Goal: Transaction & Acquisition: Purchase product/service

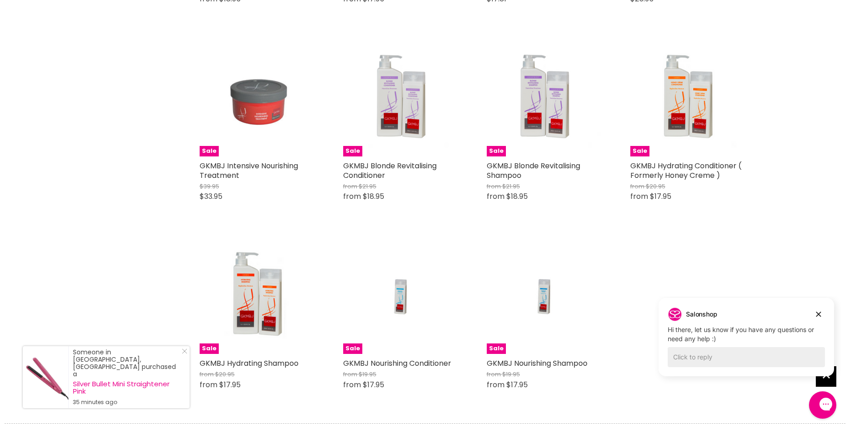
scroll to position [677, 0]
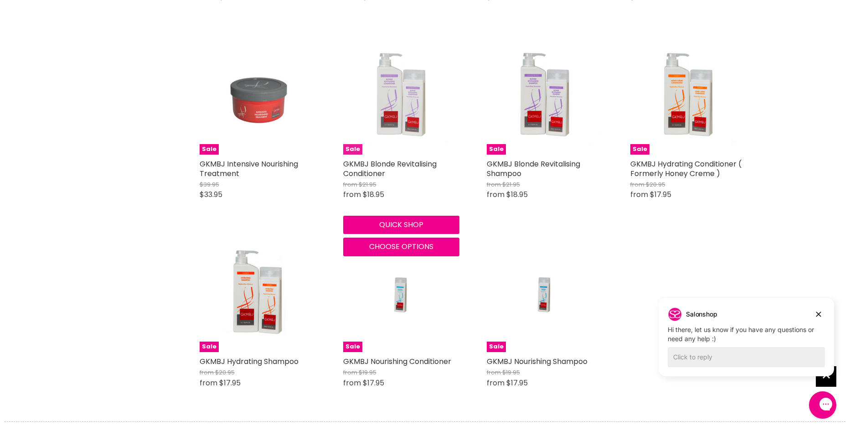
click at [397, 126] on img "Main content" at bounding box center [401, 96] width 116 height 116
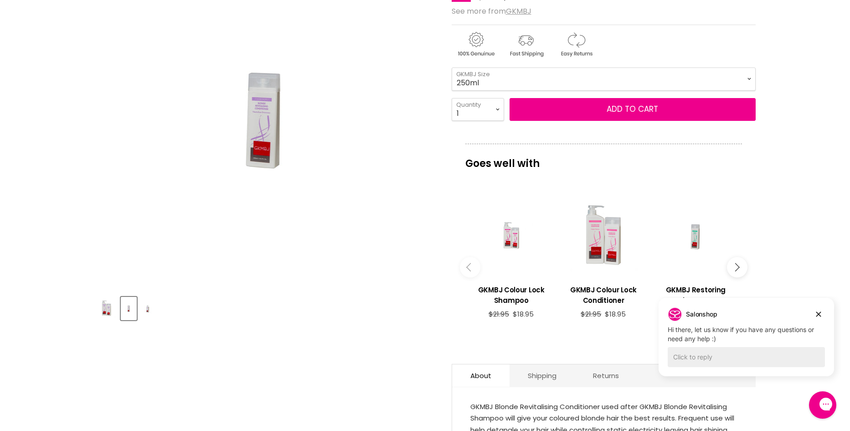
scroll to position [191, 0]
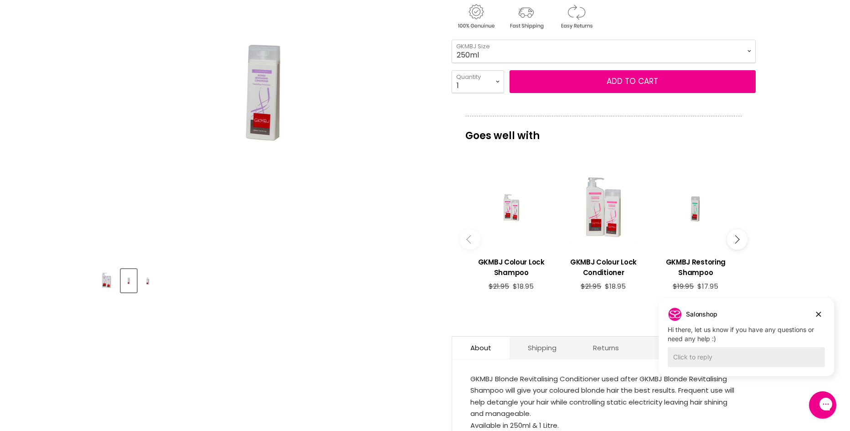
click at [846, 170] on div "Home GKMBJ GKMBJ Blonde Revitalising Conditioner Click or scroll to zoom Tap or…" at bounding box center [425, 363] width 850 height 887
click at [749, 50] on select "250ml 1 Litre" at bounding box center [604, 51] width 304 height 23
click at [452, 40] on select "250ml 1 Litre" at bounding box center [604, 51] width 304 height 23
select select "1 Litre"
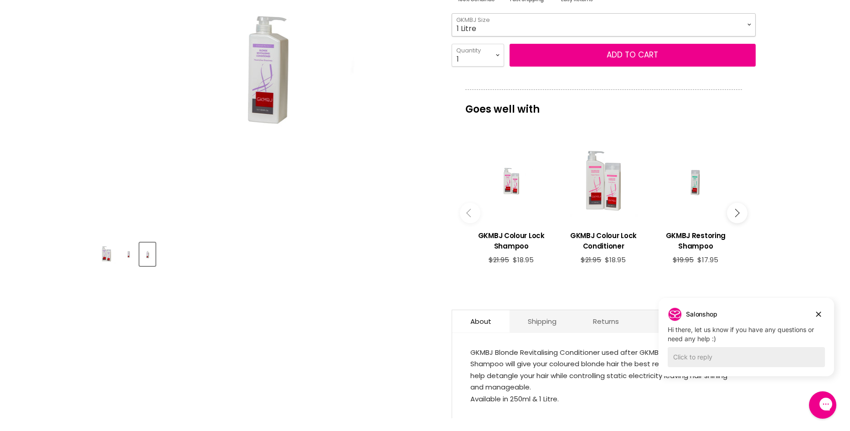
scroll to position [218, 0]
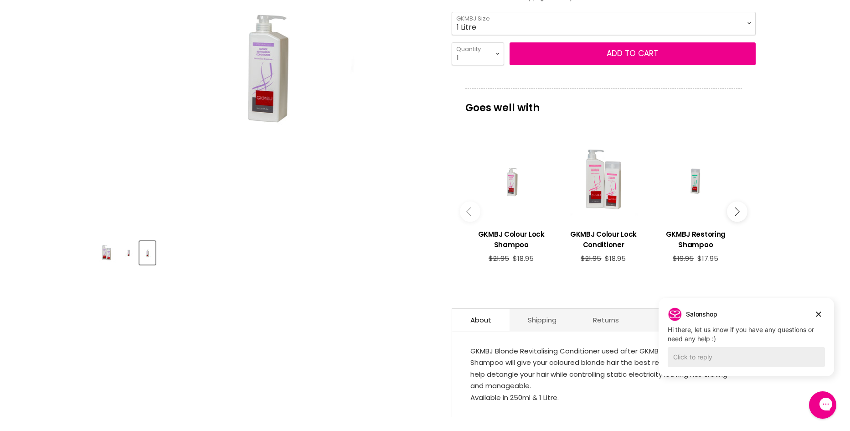
click at [509, 184] on div "Main content" at bounding box center [511, 180] width 83 height 83
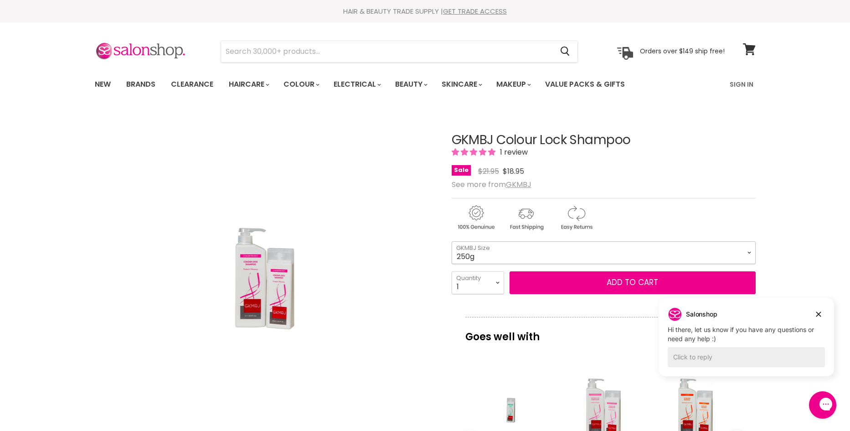
click at [749, 253] on select "250g 1 Litre" at bounding box center [604, 252] width 304 height 23
click at [452, 241] on select "250g 1 Litre" at bounding box center [604, 252] width 304 height 23
select select "1 Litre"
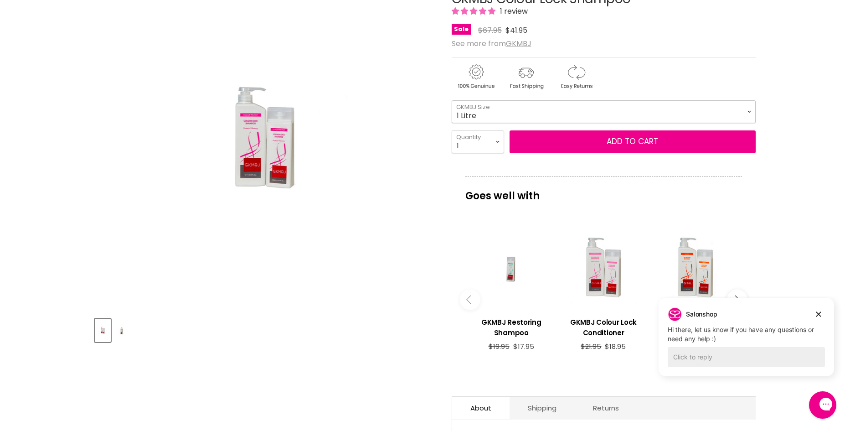
scroll to position [221, 0]
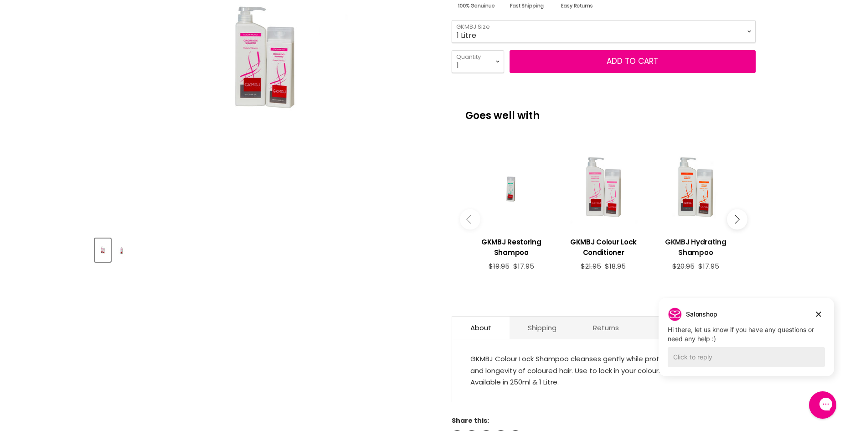
click at [693, 240] on h3 "GKMBJ Hydrating Shampoo" at bounding box center [695, 247] width 83 height 21
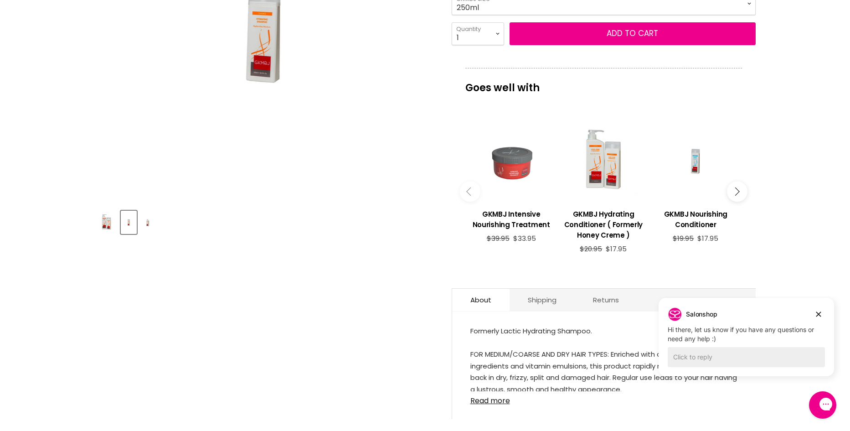
scroll to position [268, 0]
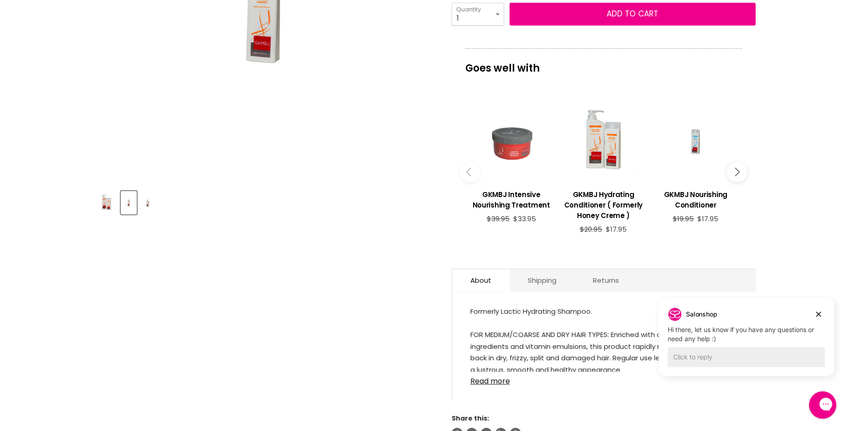
click at [841, 141] on div "Home GKMBJ Hydrating Shampoo Click or scroll to zoom Tap or pinch to zoom" at bounding box center [425, 436] width 850 height 1189
click at [696, 148] on div "Main content" at bounding box center [695, 140] width 83 height 83
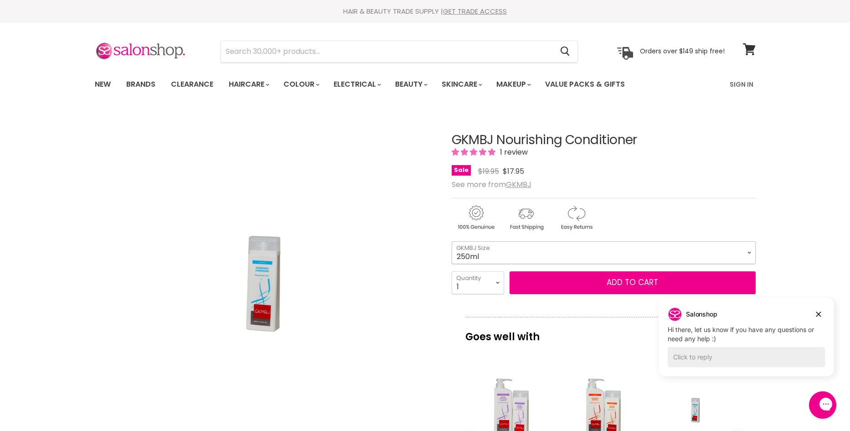
click at [747, 249] on select "250ml 1 Litre" at bounding box center [604, 252] width 304 height 23
click at [452, 241] on select "250ml 1 Litre" at bounding box center [604, 252] width 304 height 23
select select "1 Litre"
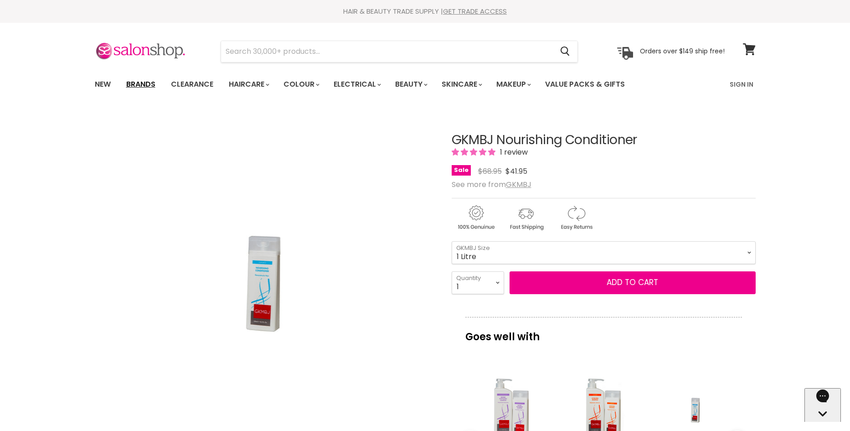
click at [148, 82] on link "Brands" at bounding box center [140, 84] width 43 height 19
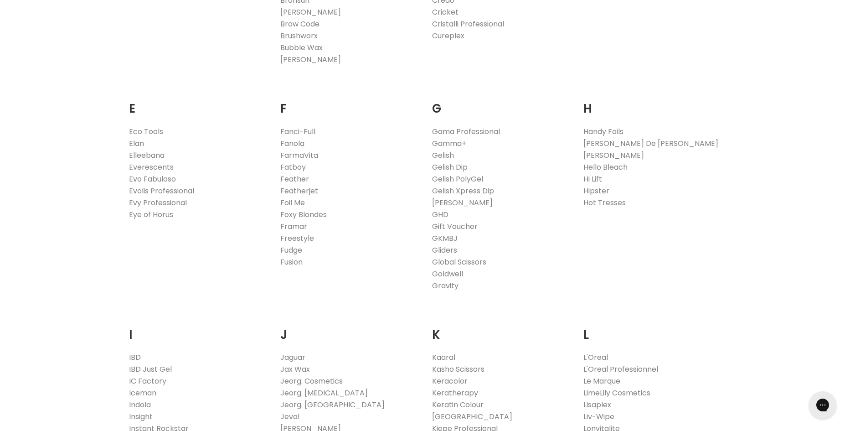
scroll to position [589, 0]
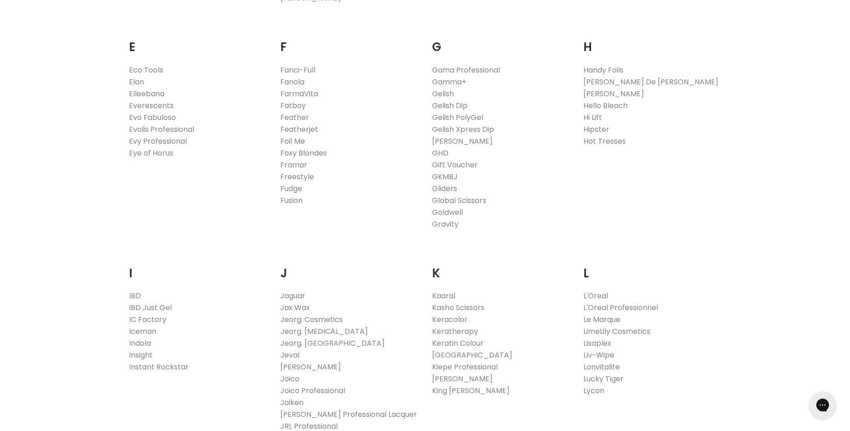
click at [442, 172] on link "GKMBJ" at bounding box center [445, 176] width 26 height 10
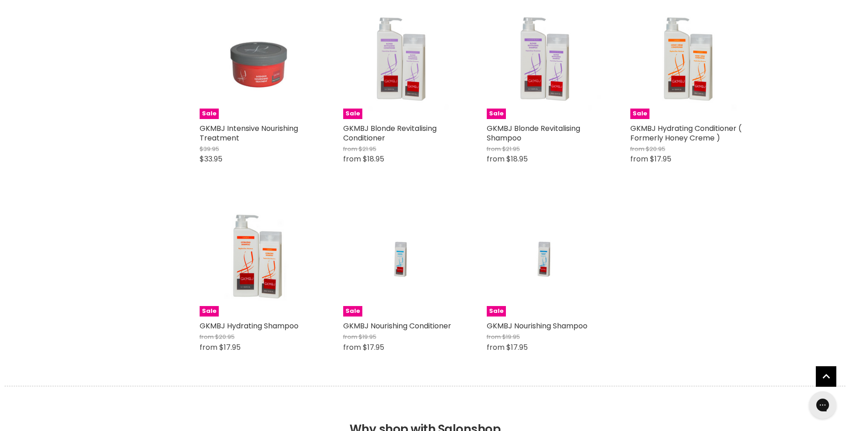
scroll to position [716, 0]
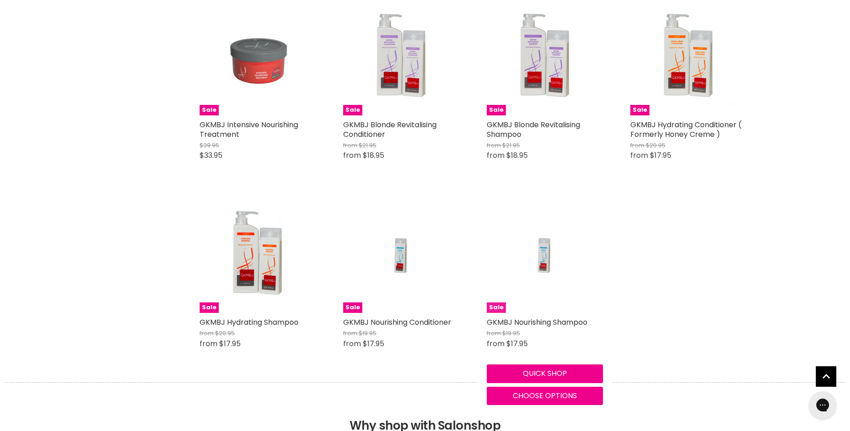
click at [546, 257] on img "Main content" at bounding box center [544, 254] width 77 height 116
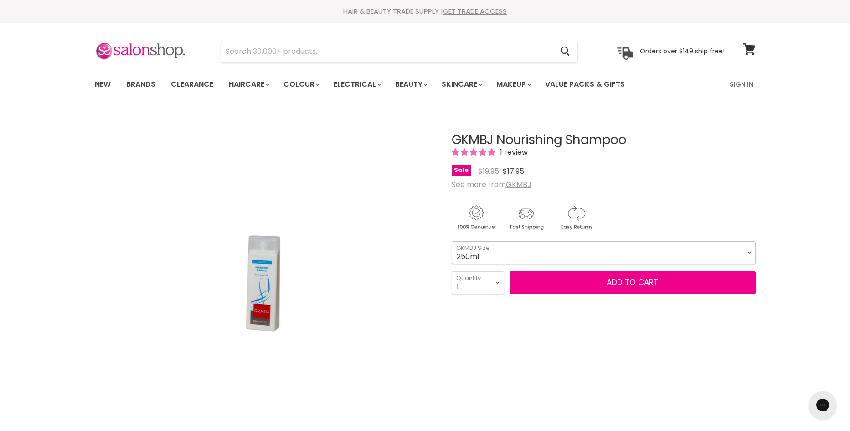
click at [749, 250] on select "250ml 1 Litre" at bounding box center [604, 252] width 304 height 23
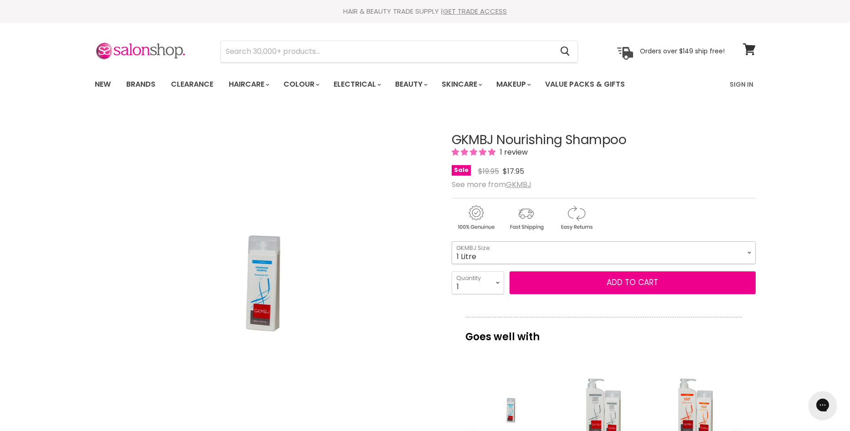
click at [452, 241] on select "250ml 1 Litre" at bounding box center [604, 252] width 304 height 23
select select "1 Litre"
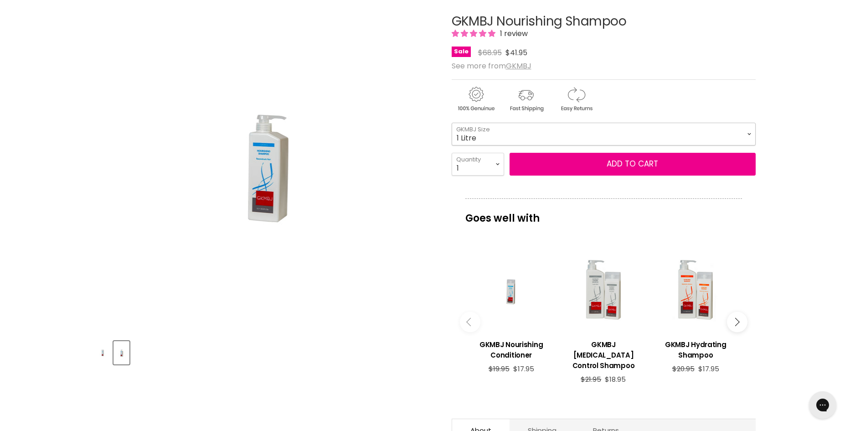
scroll to position [103, 0]
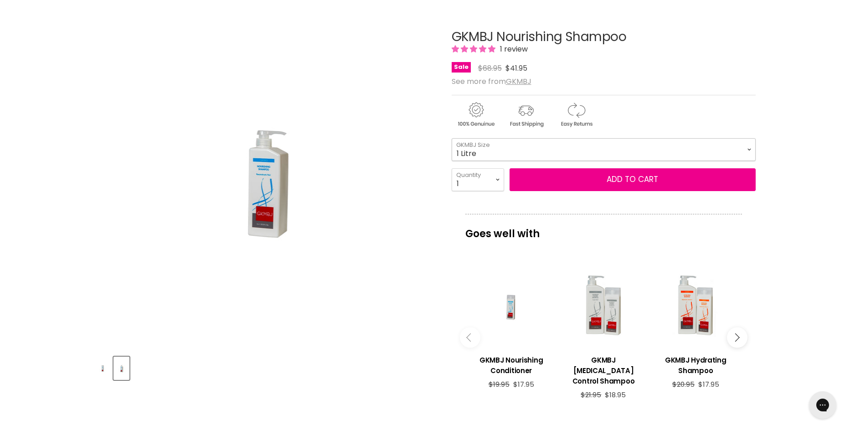
click at [748, 151] on select "250ml 1 Litre" at bounding box center [604, 149] width 304 height 23
click at [452, 138] on select "250ml 1 Litre" at bounding box center [604, 149] width 304 height 23
click at [499, 181] on select "1 2 3 4 5 6 7 8 9 10+" at bounding box center [478, 179] width 52 height 23
select select "2"
click at [452, 168] on select "1 2 3 4 5 6 7 8 9 10+" at bounding box center [478, 179] width 52 height 23
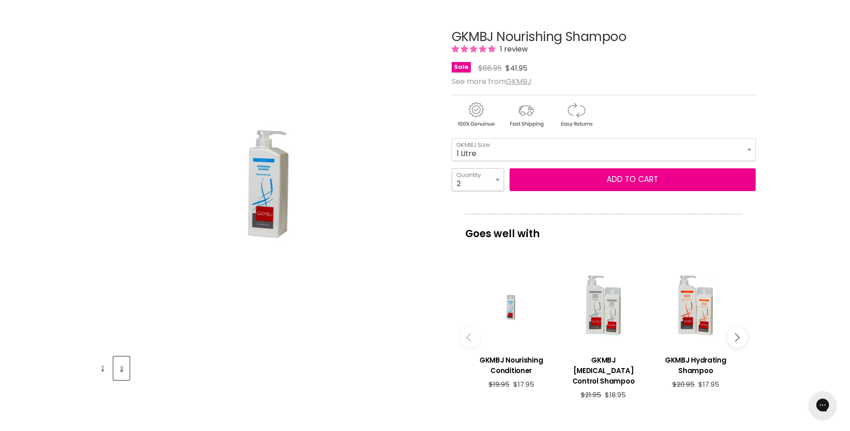
type input "2"
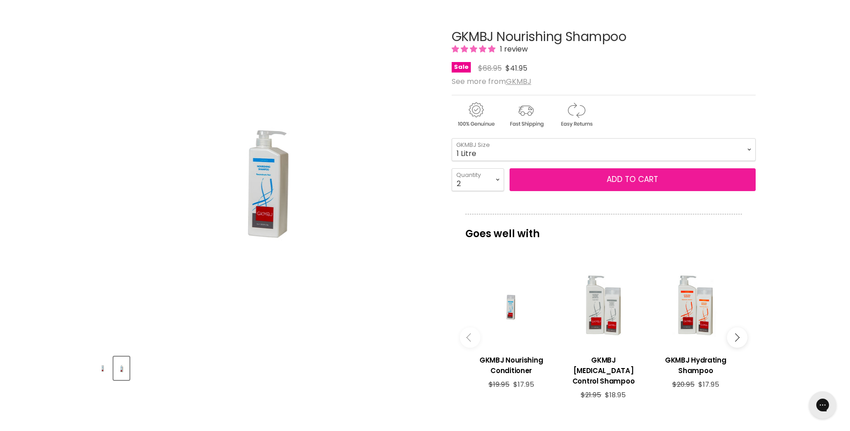
click at [593, 175] on button "Add to cart" at bounding box center [633, 179] width 246 height 23
click at [619, 175] on button "Add to cart" at bounding box center [633, 179] width 246 height 23
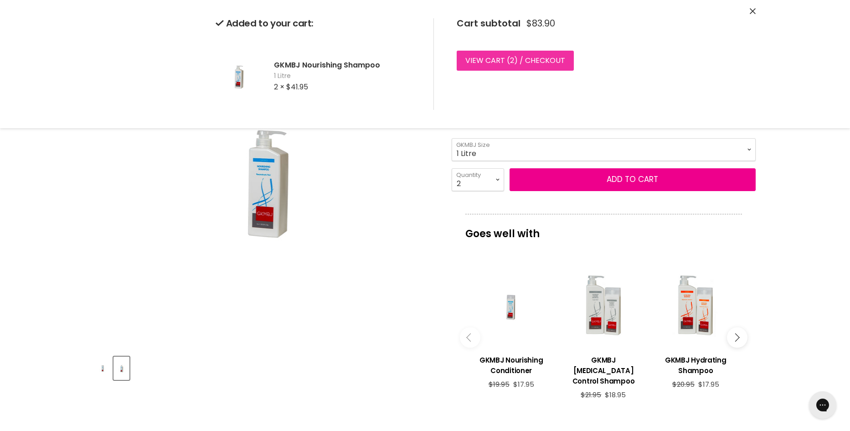
click at [473, 54] on link "View cart ( 2 ) / Checkout" at bounding box center [515, 61] width 117 height 20
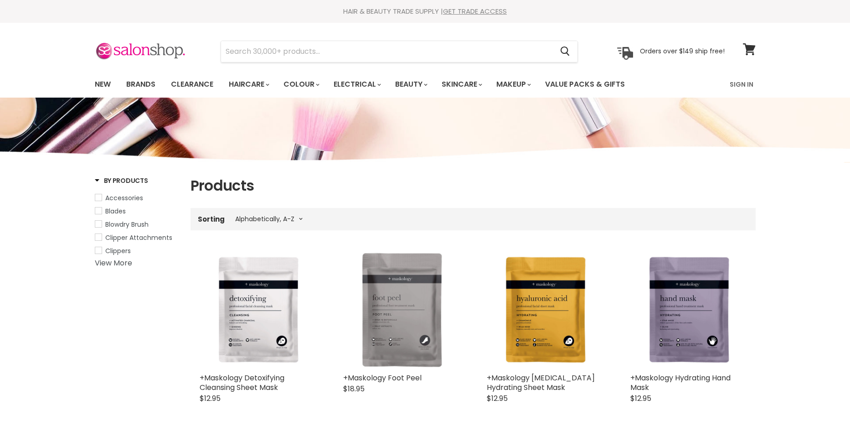
select select "title-ascending"
click at [140, 87] on link "Brands" at bounding box center [140, 84] width 43 height 19
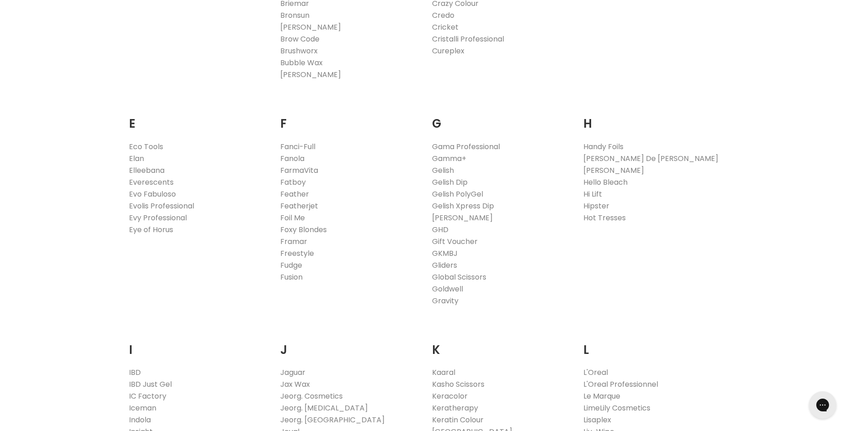
scroll to position [531, 0]
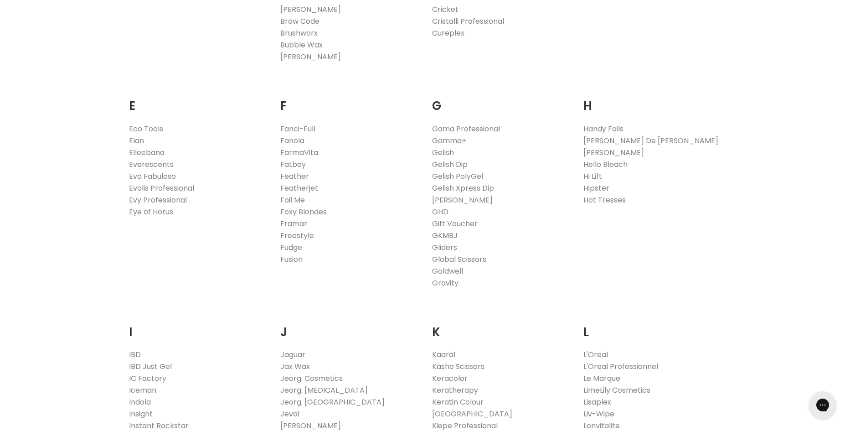
click at [443, 237] on link "GKMBJ" at bounding box center [445, 235] width 26 height 10
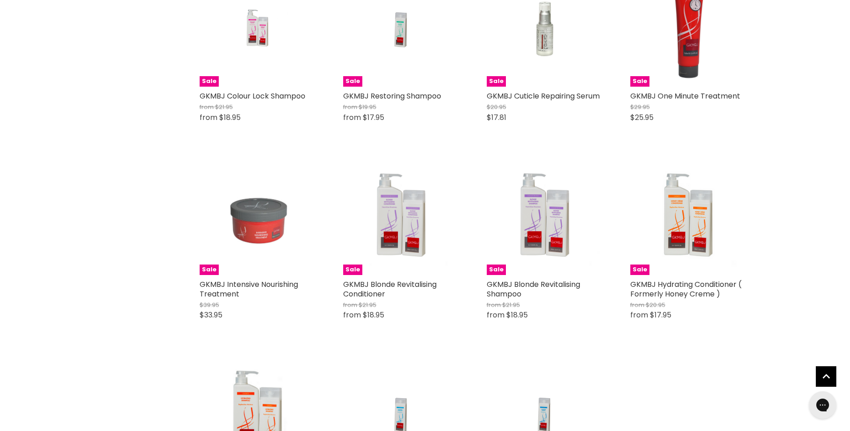
scroll to position [564, 0]
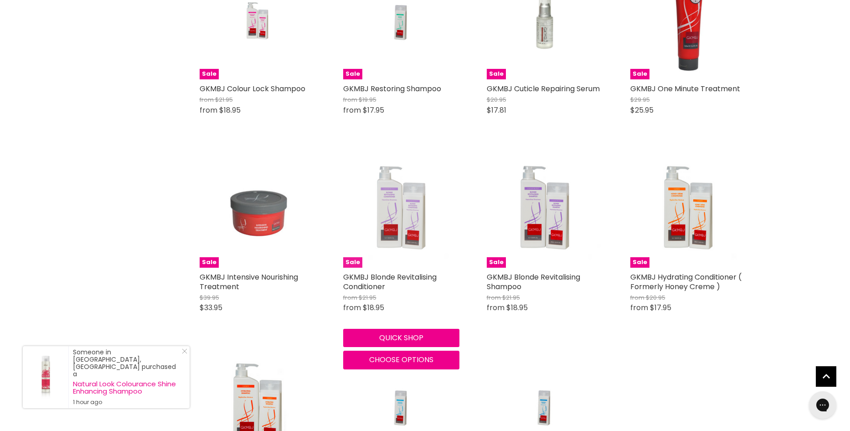
click at [389, 233] on img "Main content" at bounding box center [401, 209] width 116 height 116
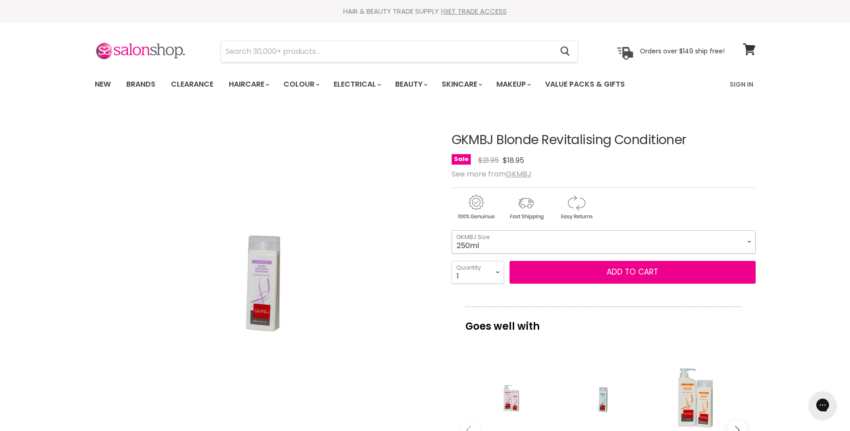
click at [748, 240] on select "250ml 1 Litre" at bounding box center [604, 241] width 304 height 23
click at [452, 230] on select "250ml 1 Litre" at bounding box center [604, 241] width 304 height 23
select select "1 Litre"
click at [498, 273] on select "1 2 3 4 5 6 7 8 9 10+" at bounding box center [478, 272] width 52 height 23
select select "3"
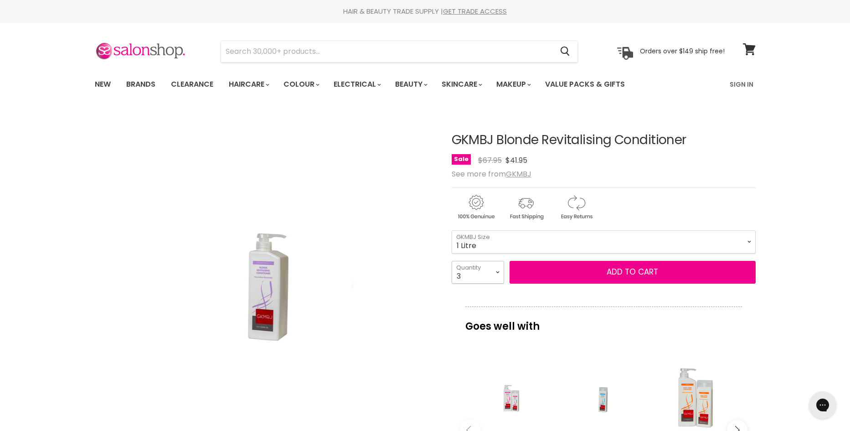
click at [452, 261] on select "1 2 3 4 5 6 7 8 9 10+" at bounding box center [478, 272] width 52 height 23
type input "3"
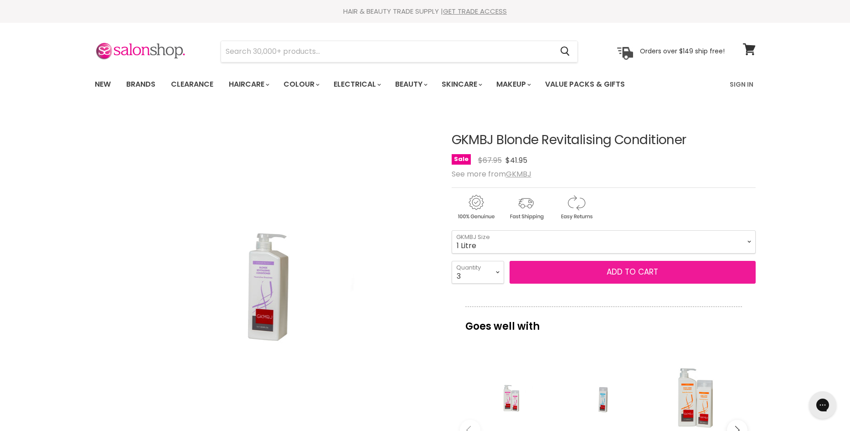
click at [628, 269] on button "Add to cart" at bounding box center [633, 272] width 246 height 23
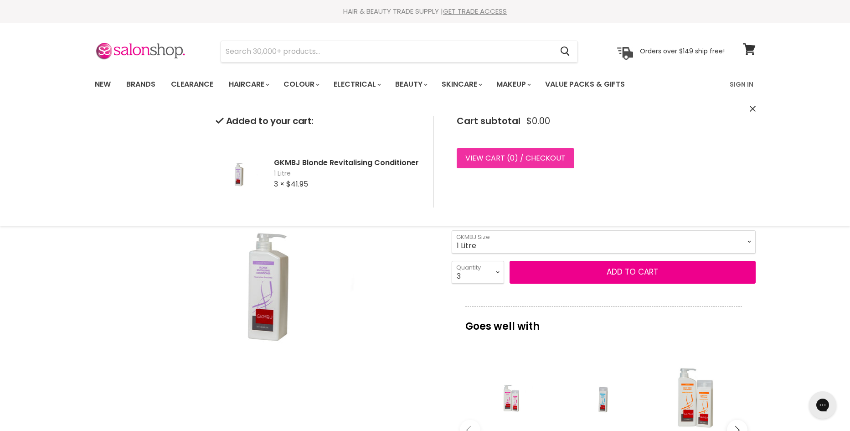
click at [477, 152] on link "View cart ( 0 ) / Checkout" at bounding box center [516, 158] width 118 height 20
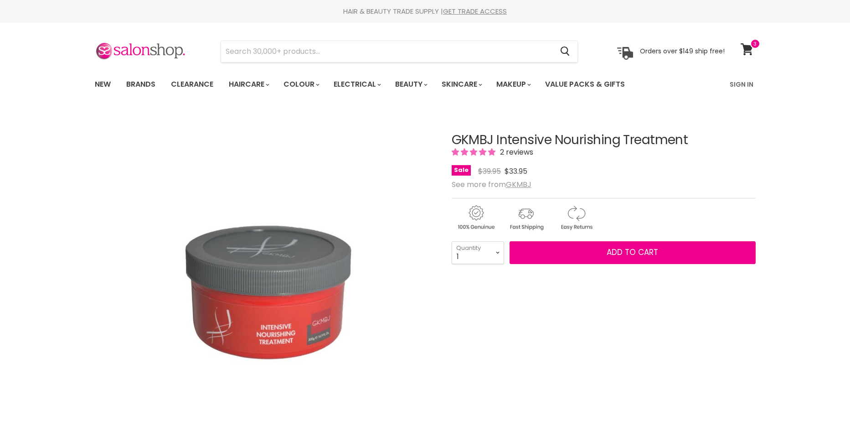
click at [145, 86] on link "Brands" at bounding box center [140, 84] width 43 height 19
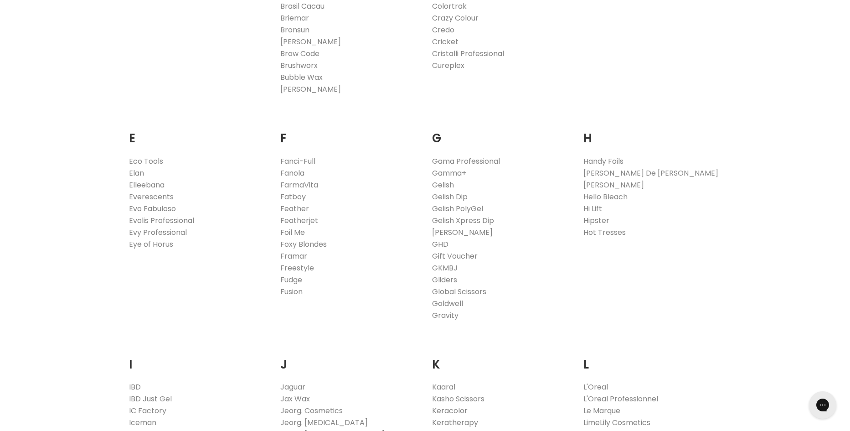
scroll to position [513, 0]
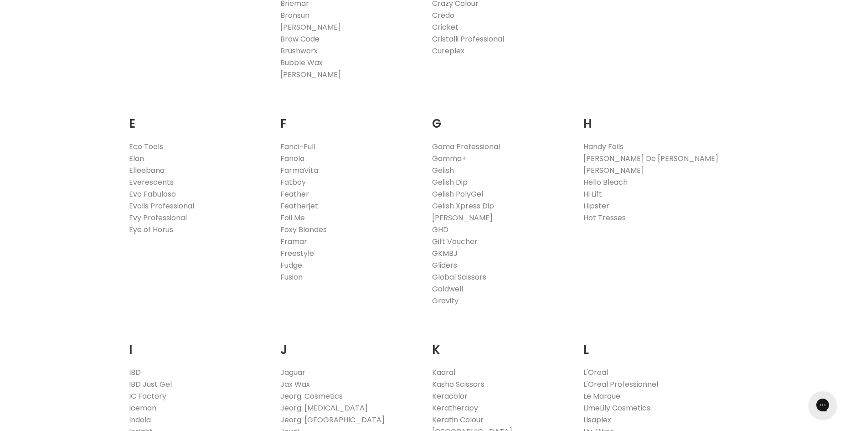
click at [452, 254] on link "GKMBJ" at bounding box center [445, 253] width 26 height 10
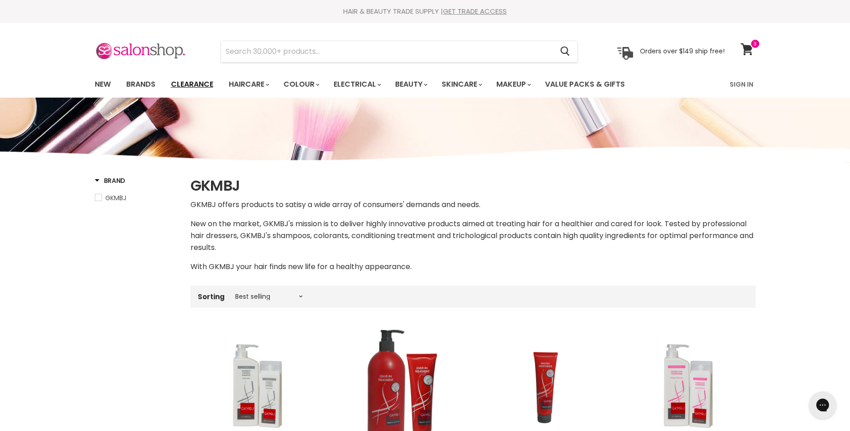
click at [192, 84] on link "Clearance" at bounding box center [192, 84] width 56 height 19
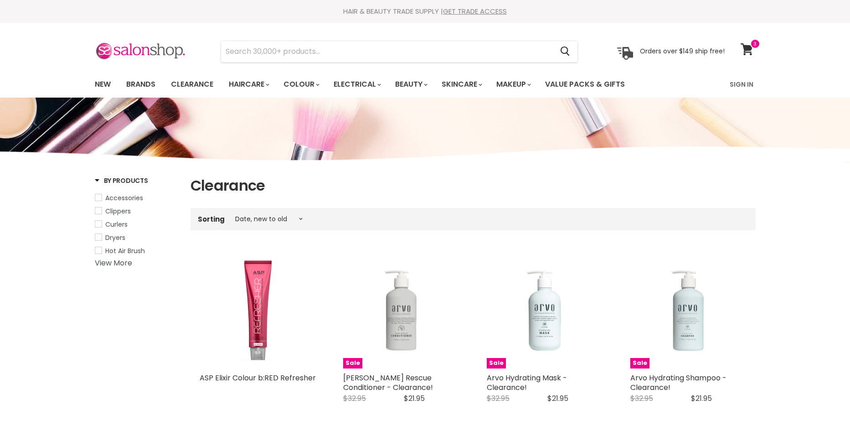
select select "created-descending"
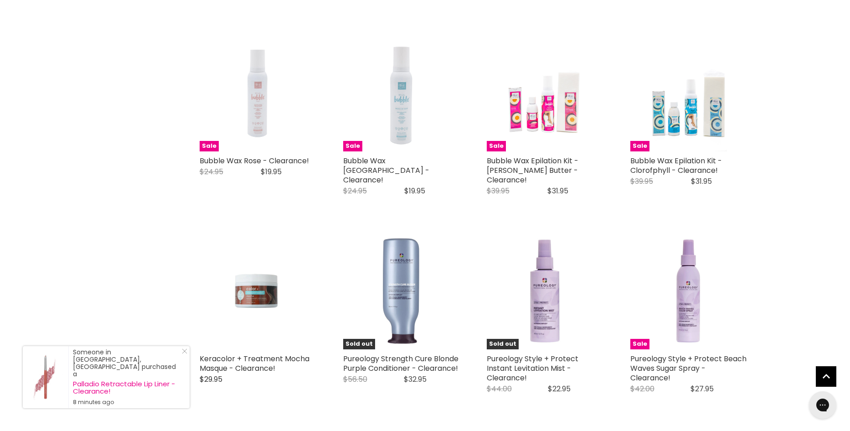
scroll to position [1739, 0]
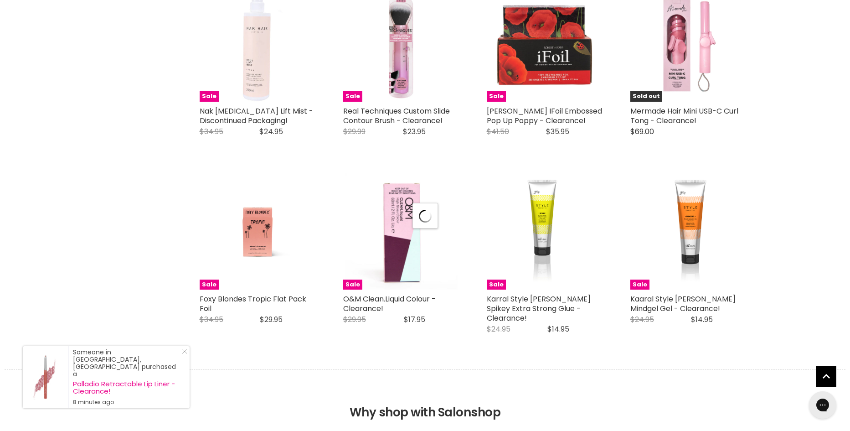
select select "created-descending"
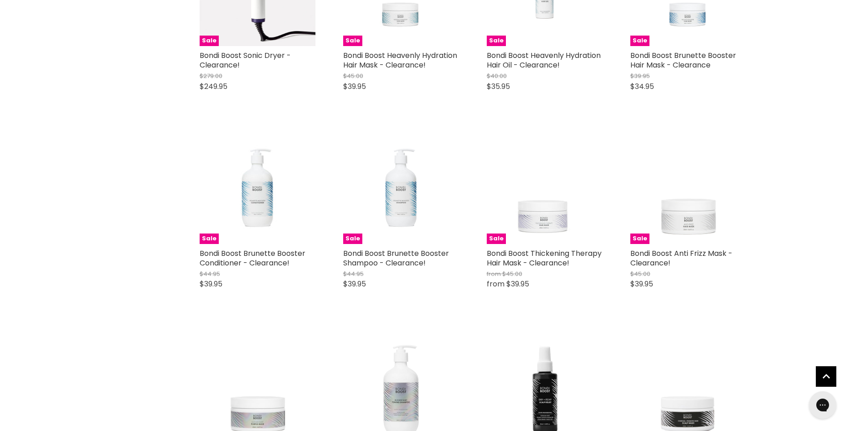
scroll to position [4456, 0]
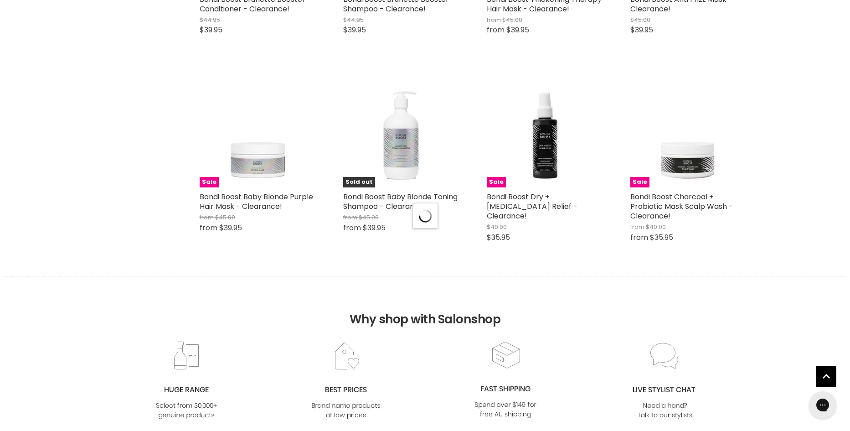
select select "created-descending"
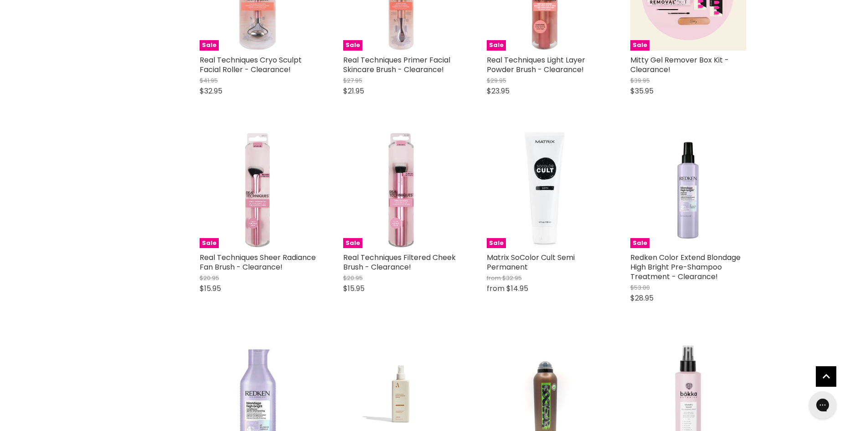
scroll to position [5862, 0]
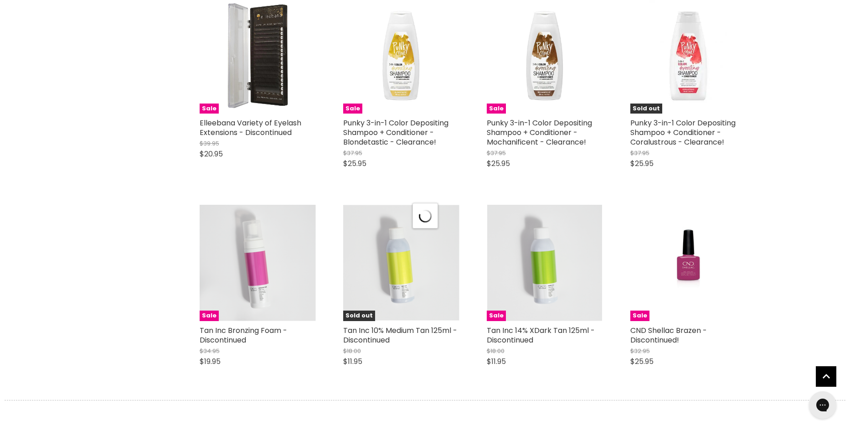
scroll to position [7048, 0]
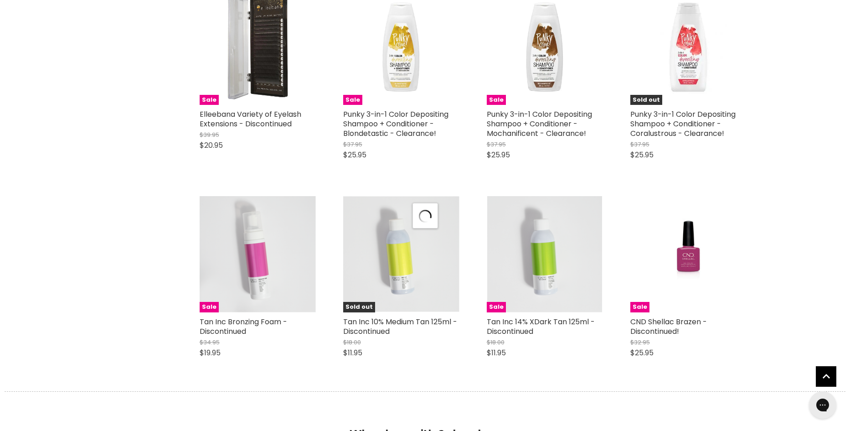
select select "created-descending"
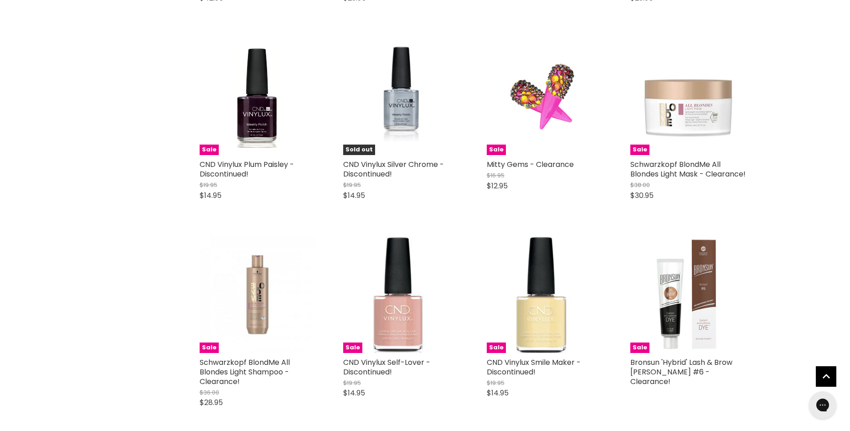
scroll to position [9220, 0]
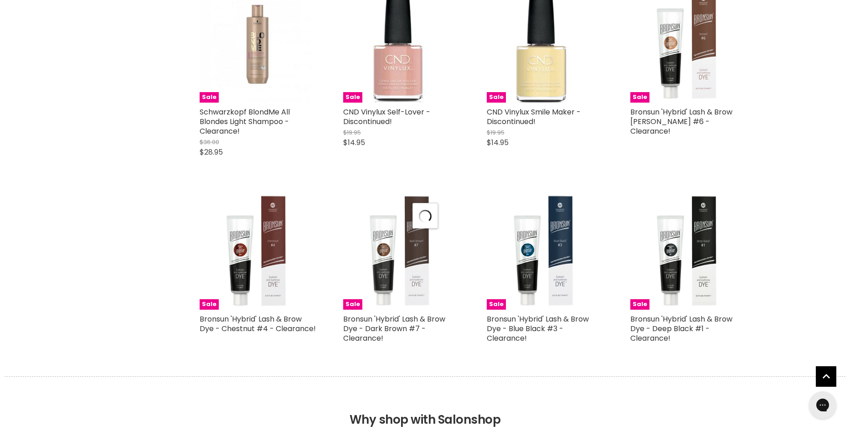
scroll to position [9505, 0]
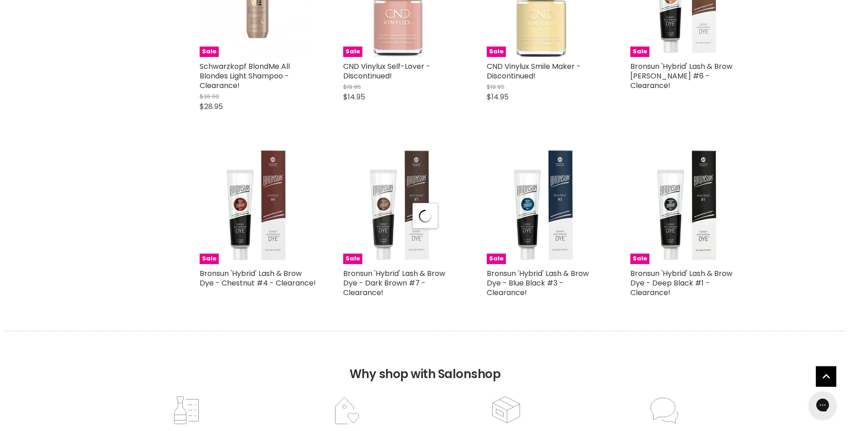
select select "created-descending"
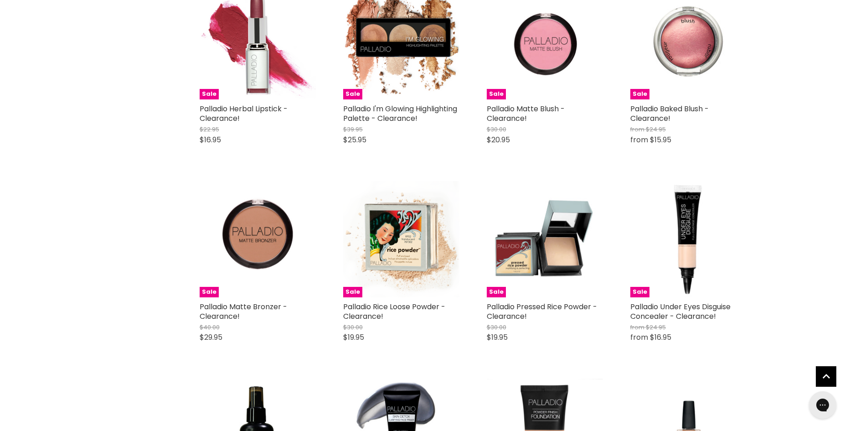
scroll to position [11082, 0]
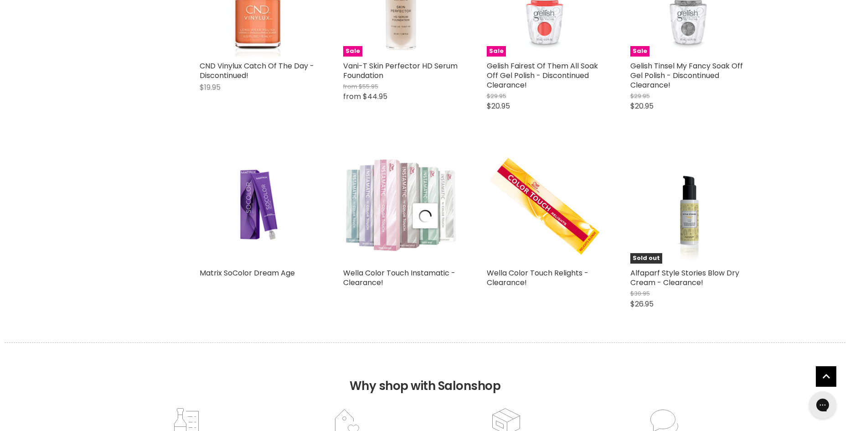
scroll to position [11967, 0]
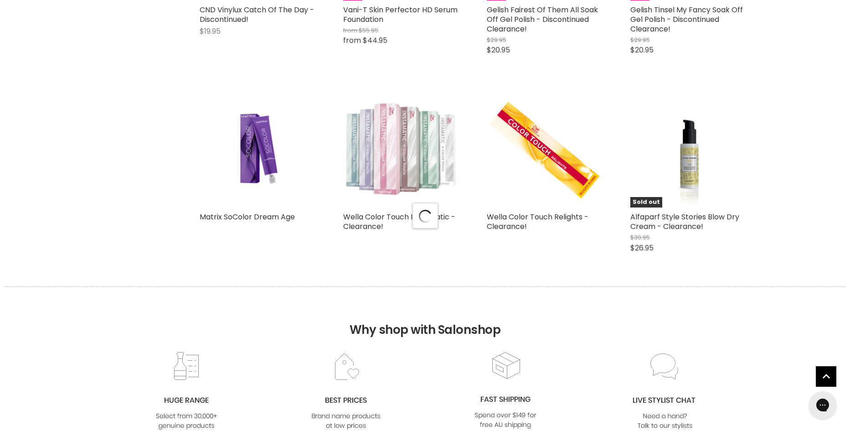
select select "created-descending"
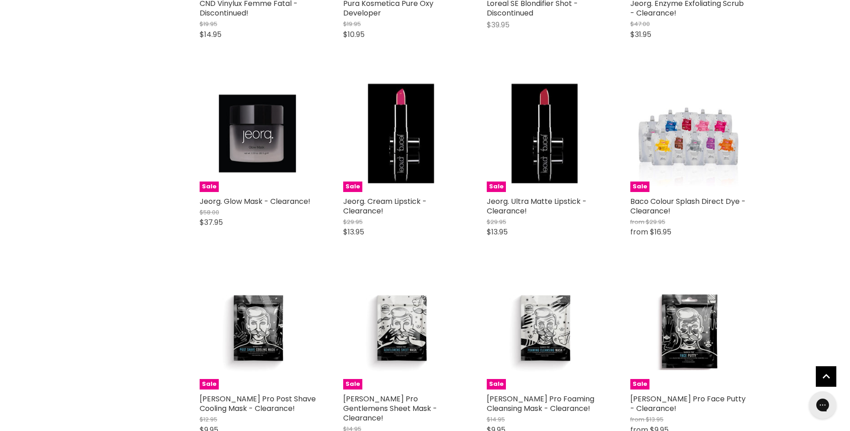
scroll to position [14181, 0]
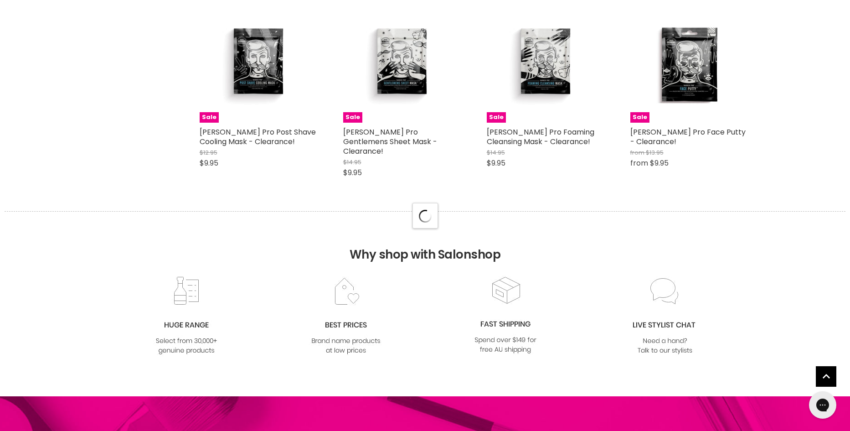
select select "created-descending"
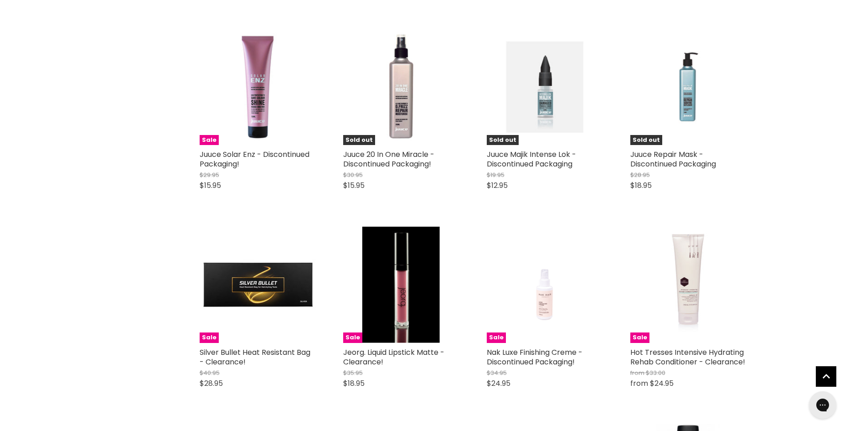
scroll to position [16365, 0]
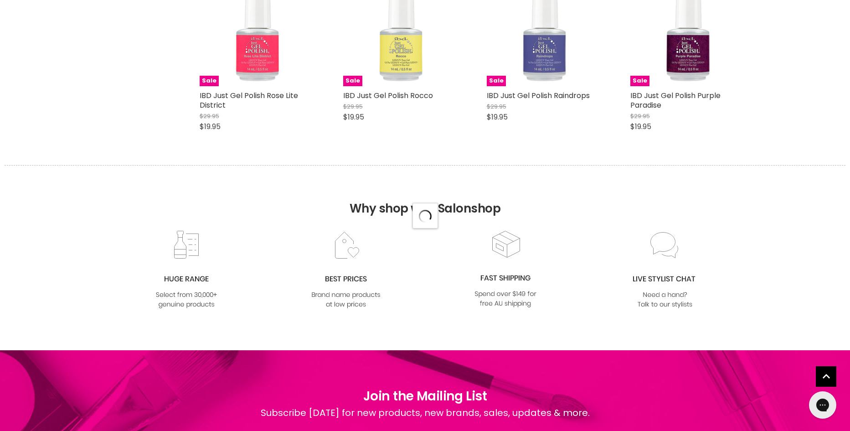
scroll to position [17078, 0]
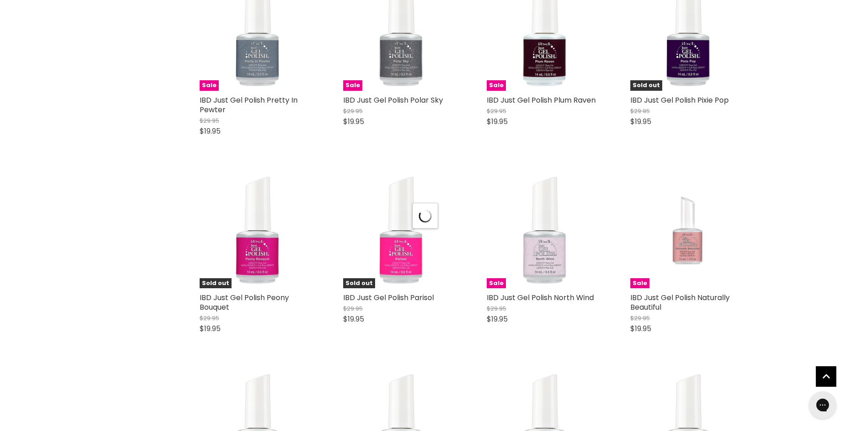
select select "created-descending"
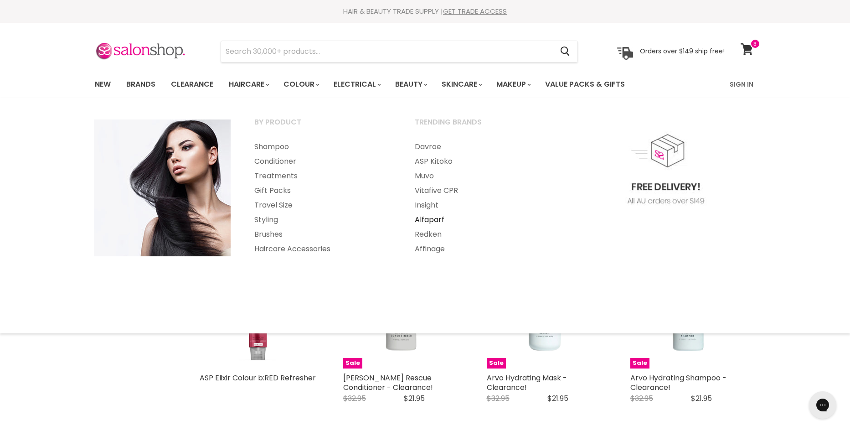
click at [428, 219] on link "Alfaparf" at bounding box center [482, 219] width 159 height 15
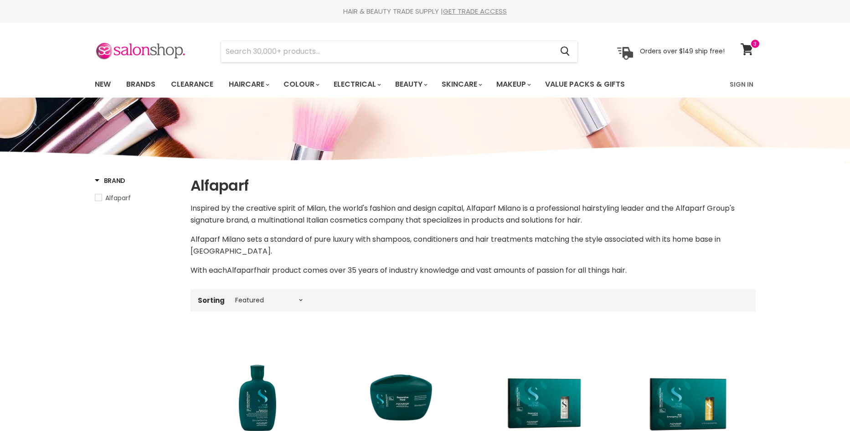
select select "manual"
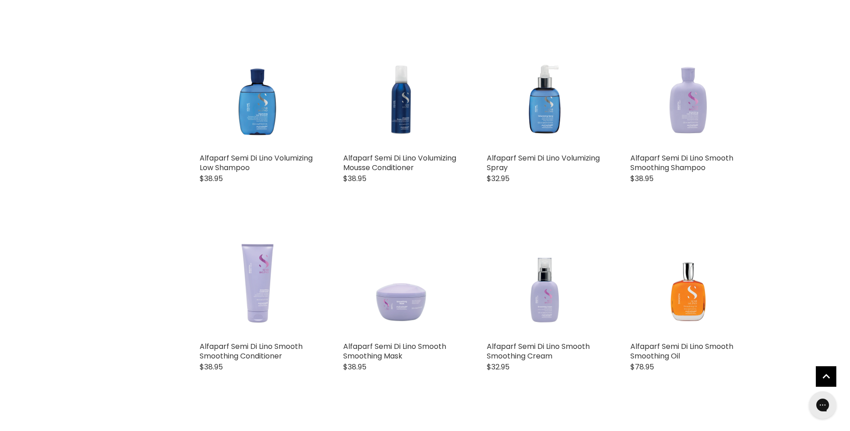
scroll to position [1366, 0]
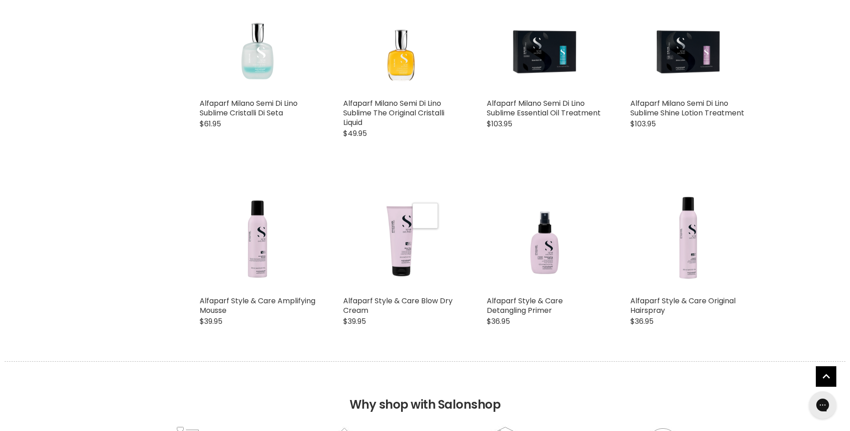
select select "manual"
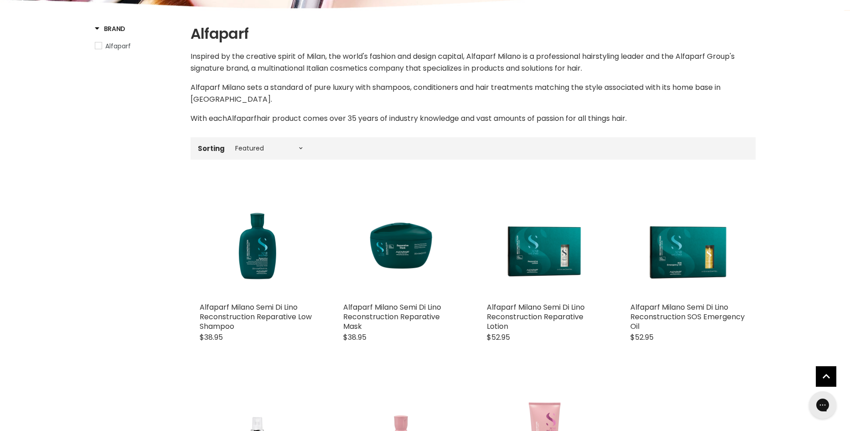
scroll to position [23, 0]
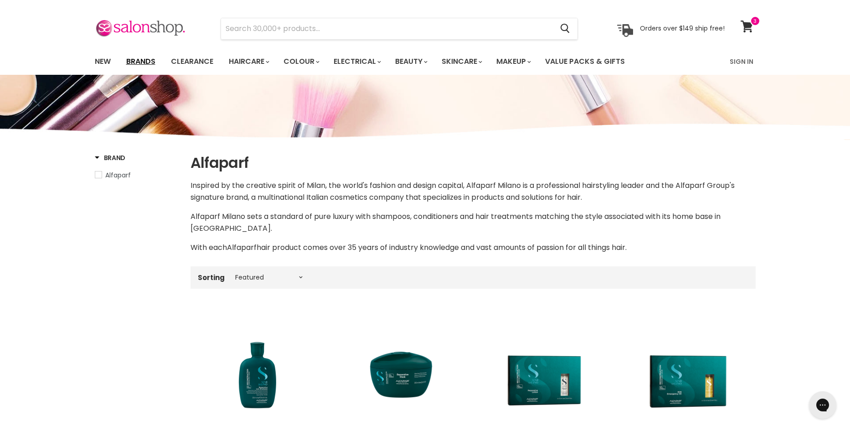
click at [144, 57] on link "Brands" at bounding box center [140, 61] width 43 height 19
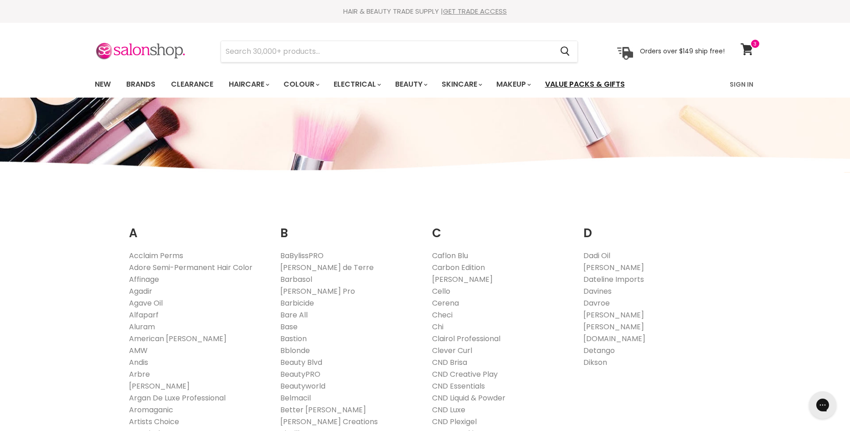
click at [593, 82] on link "Value Packs & Gifts" at bounding box center [584, 84] width 93 height 19
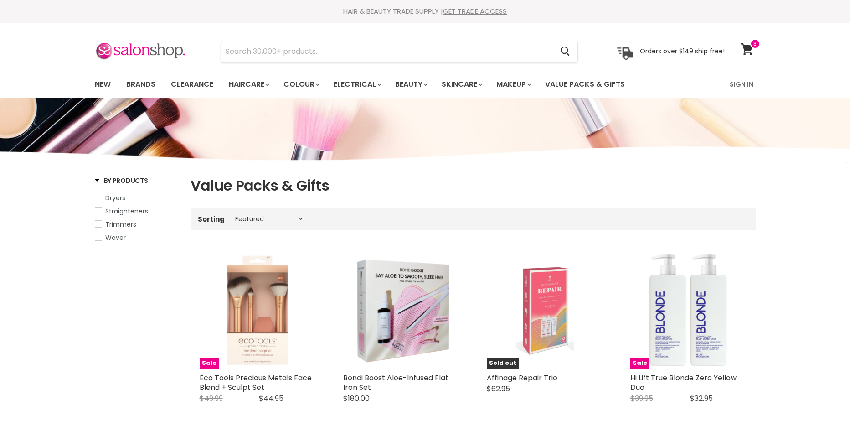
select select "manual"
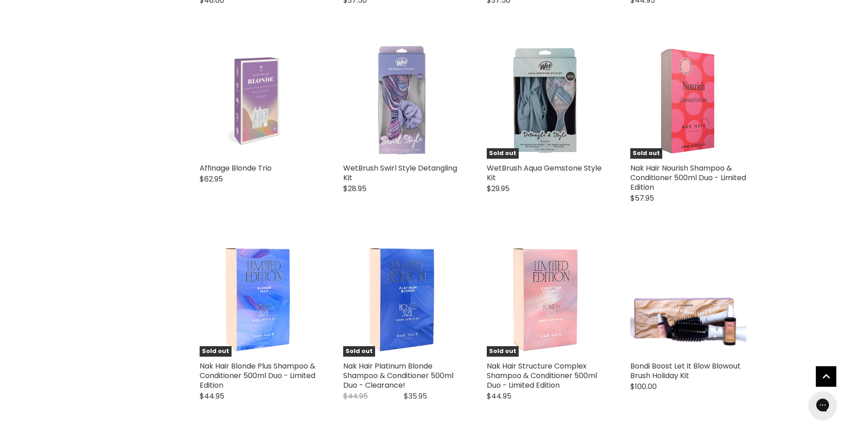
scroll to position [1919, 0]
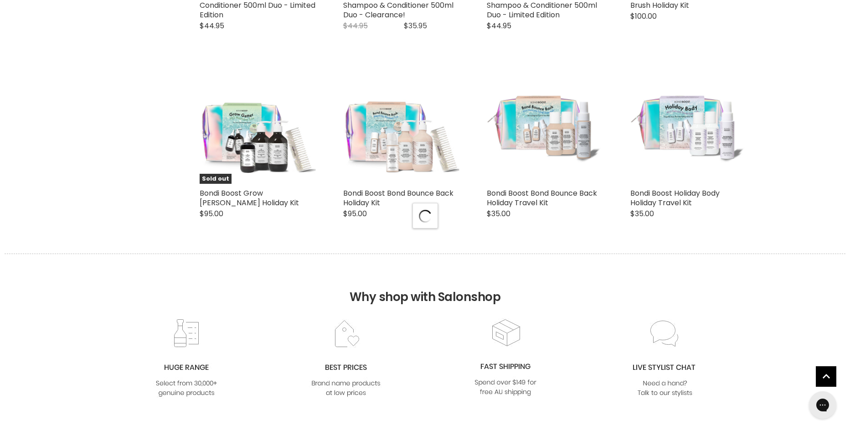
scroll to position [2293, 0]
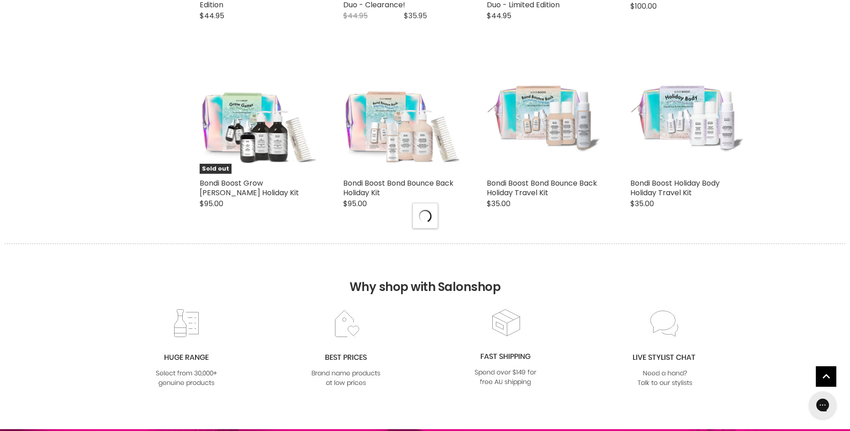
select select "manual"
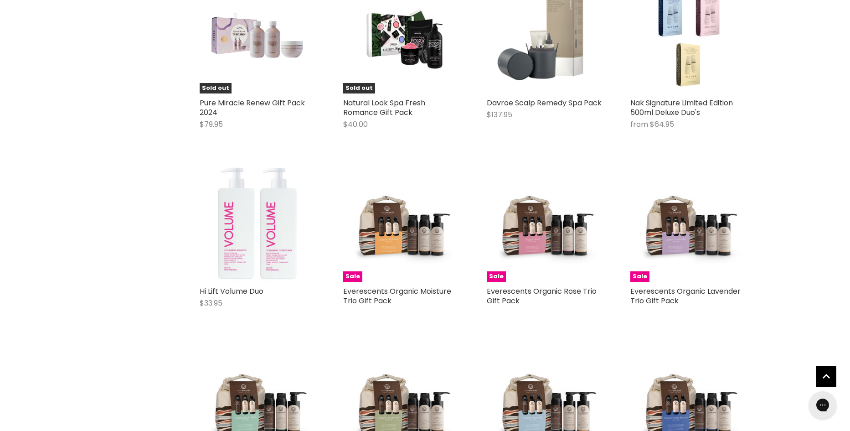
scroll to position [4099, 0]
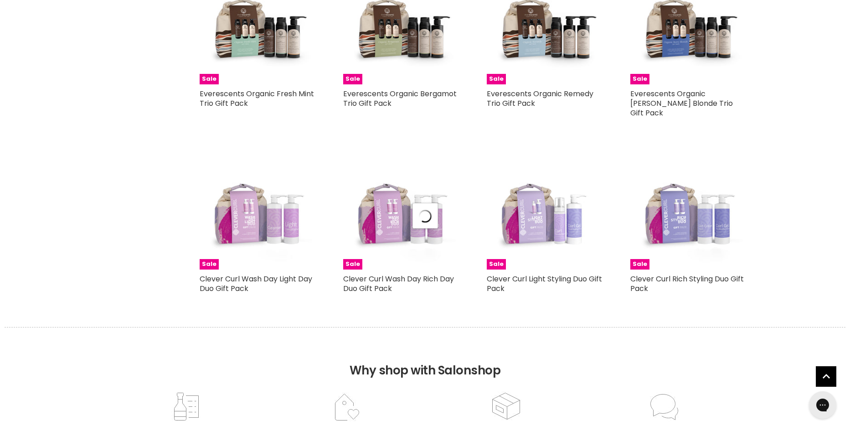
scroll to position [4510, 0]
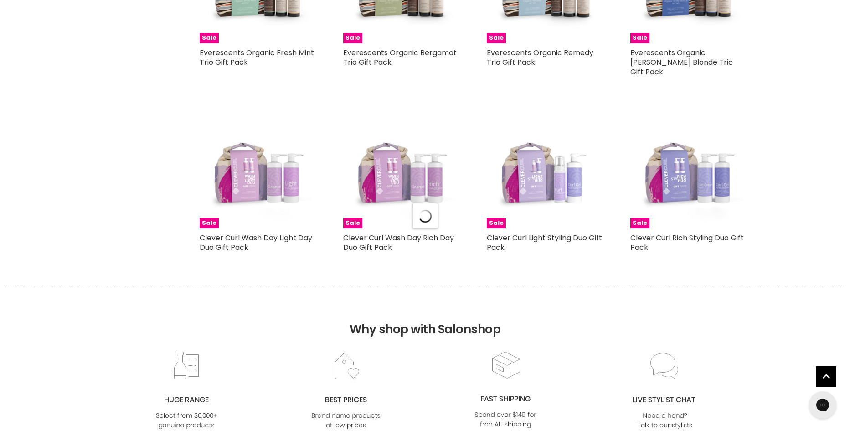
select select "manual"
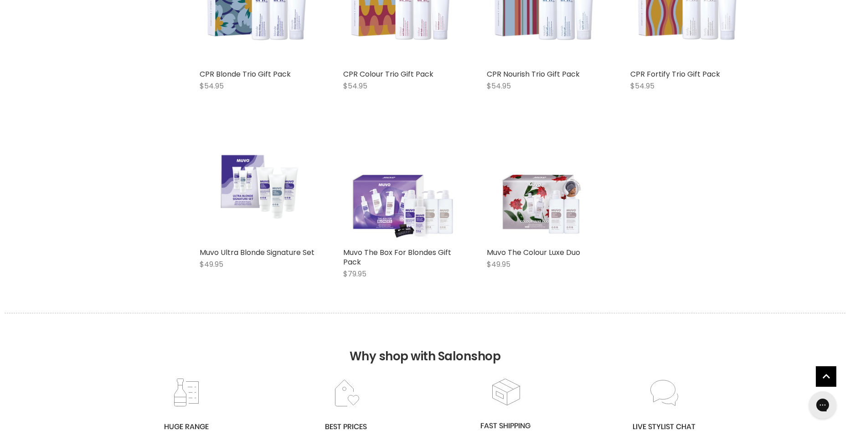
scroll to position [5034, 0]
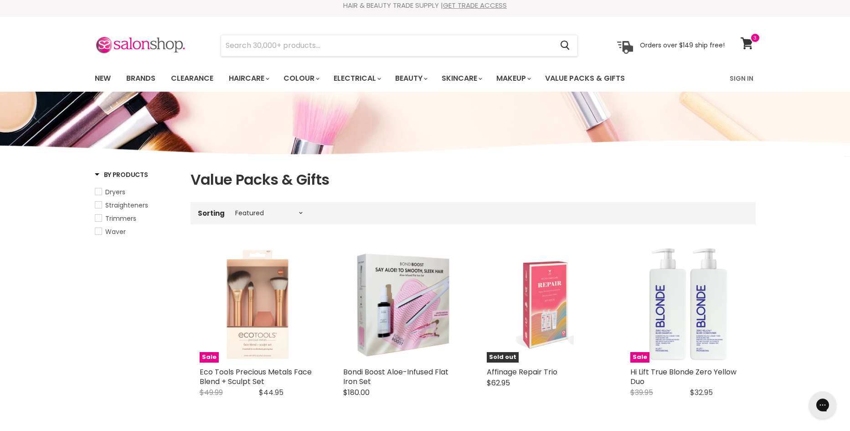
scroll to position [0, 0]
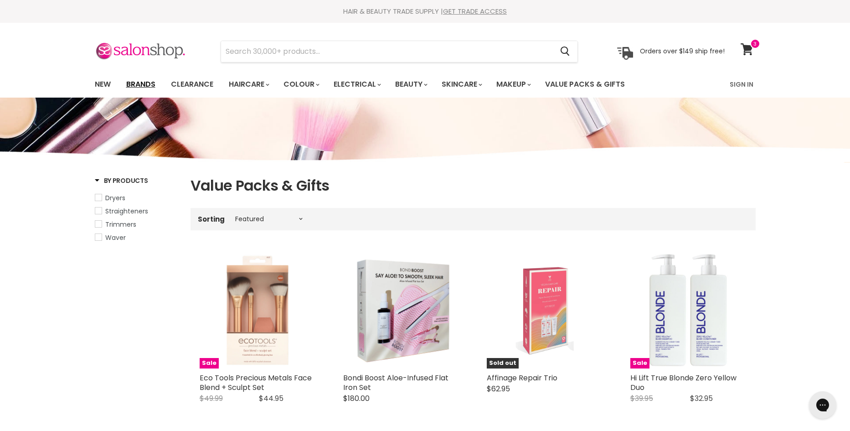
click at [134, 82] on link "Brands" at bounding box center [140, 84] width 43 height 19
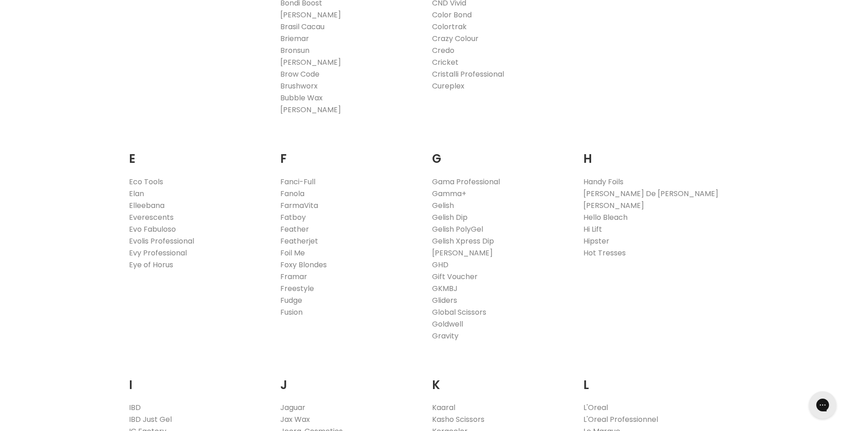
scroll to position [522, 0]
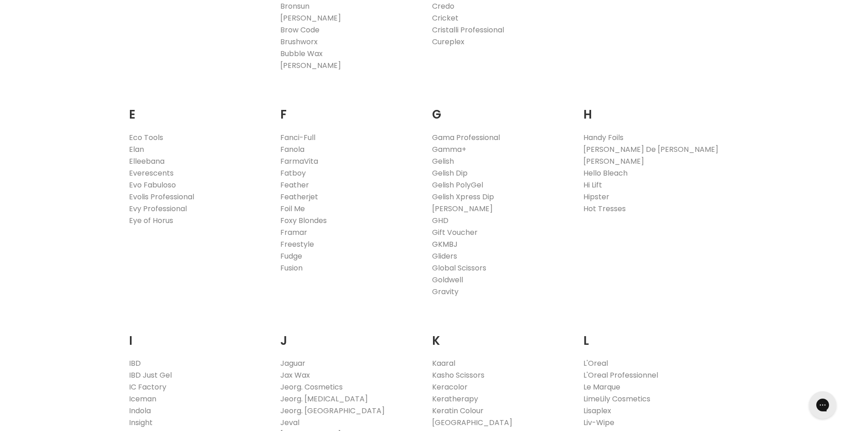
click at [446, 245] on link "GKMBJ" at bounding box center [445, 244] width 26 height 10
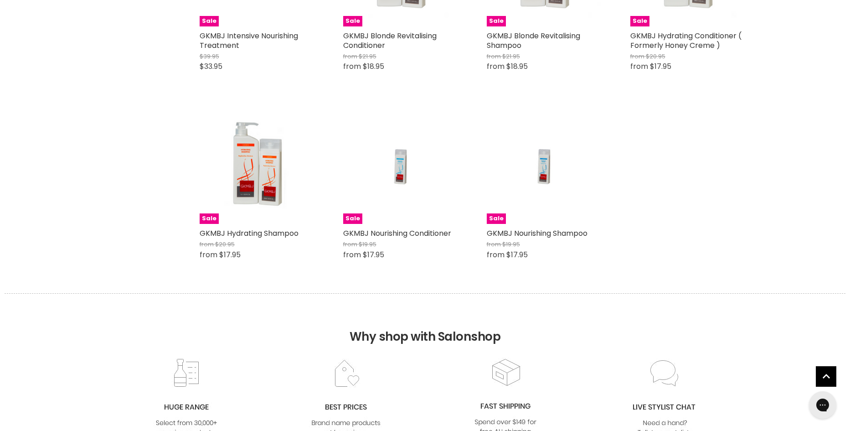
scroll to position [787, 0]
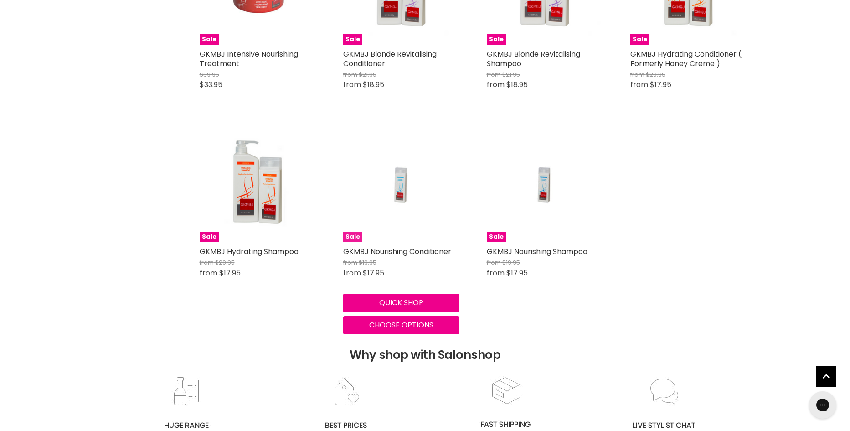
click at [402, 188] on img "Main content" at bounding box center [400, 184] width 77 height 116
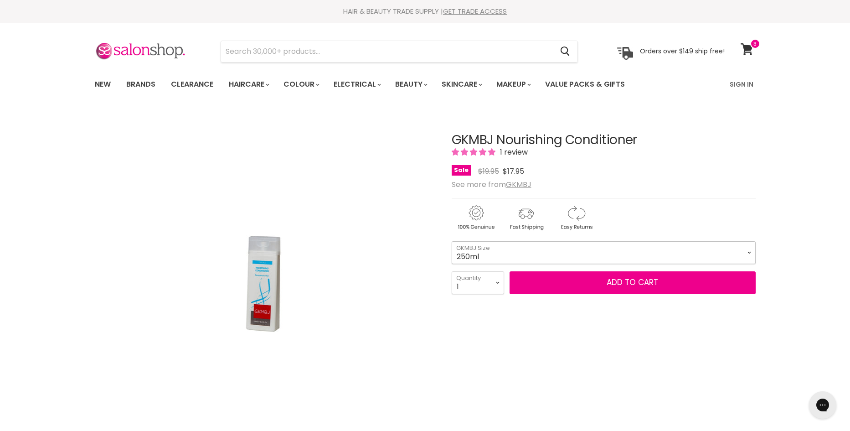
click at [749, 252] on select "250ml 1 Litre" at bounding box center [604, 252] width 304 height 23
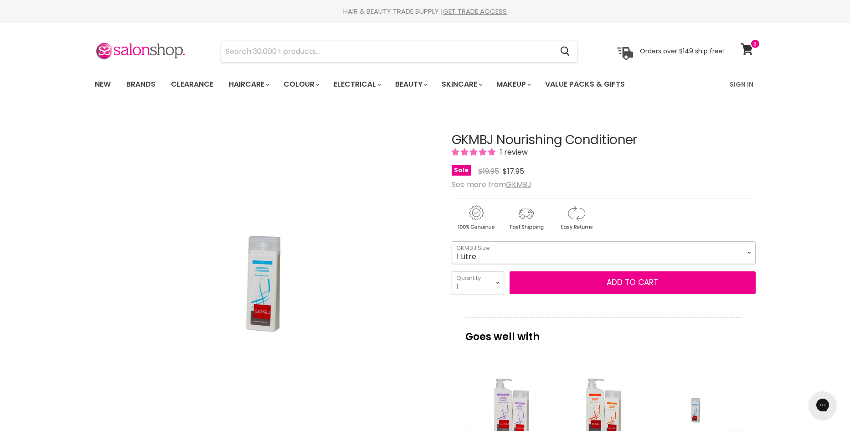
click at [452, 241] on select "250ml 1 Litre" at bounding box center [604, 252] width 304 height 23
select select "1 Litre"
click at [498, 283] on select "1 2 3 4 5 6 7 8 9 10+" at bounding box center [478, 282] width 52 height 23
select select "3"
click at [452, 271] on select "1 2 3 4 5 6 7 8 9 10+" at bounding box center [478, 282] width 52 height 23
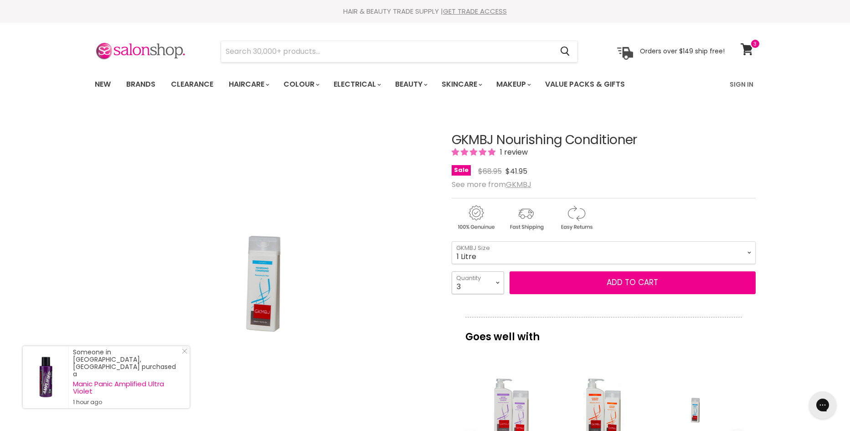
type input "3"
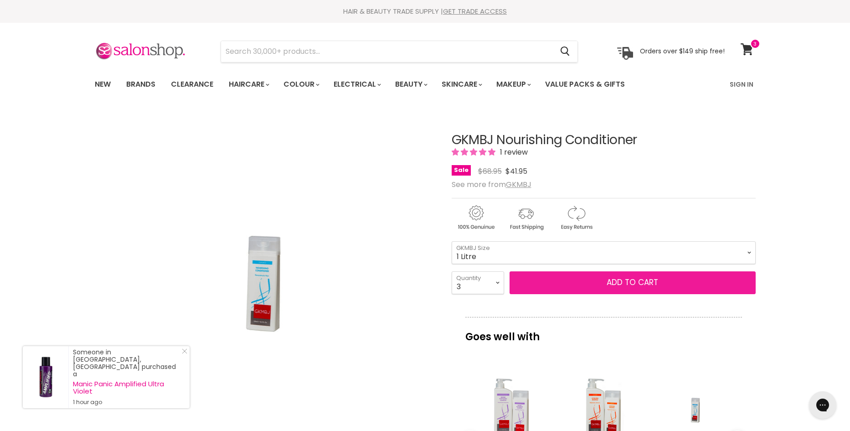
click at [650, 284] on button "Add to cart" at bounding box center [633, 282] width 246 height 23
click at [624, 277] on button "Add to cart" at bounding box center [633, 282] width 246 height 23
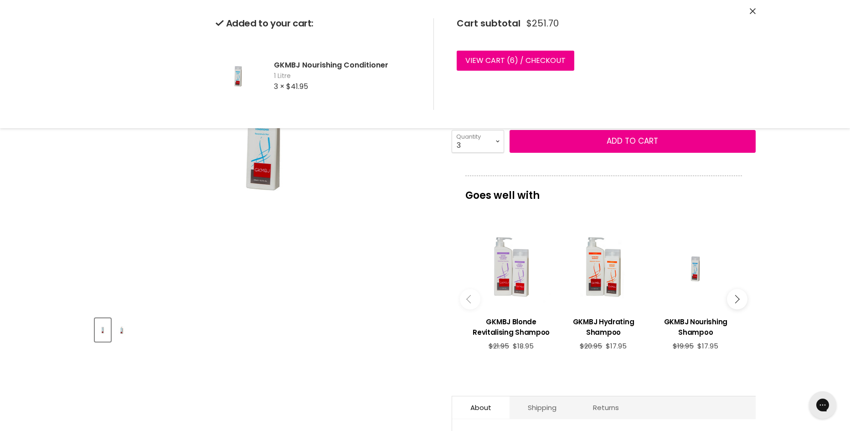
scroll to position [236, 0]
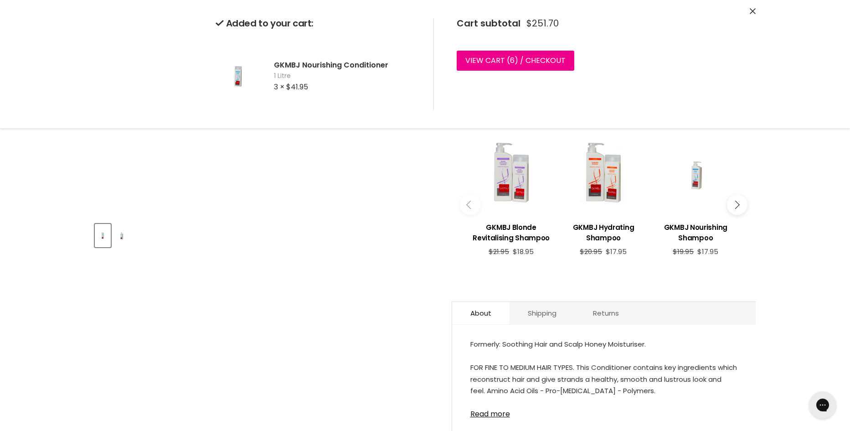
click at [692, 175] on div "Main content" at bounding box center [695, 173] width 83 height 83
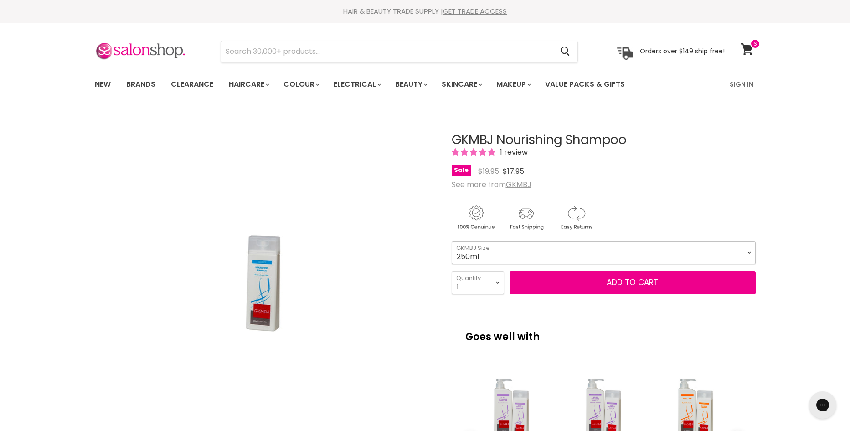
click at [749, 253] on select "250ml 1 Litre" at bounding box center [604, 252] width 304 height 23
click at [452, 241] on select "250ml 1 Litre" at bounding box center [604, 252] width 304 height 23
select select "1 Litre"
click at [495, 282] on select "1 2 3 4 5 6 7 8 9 10+" at bounding box center [478, 282] width 52 height 23
select select "3"
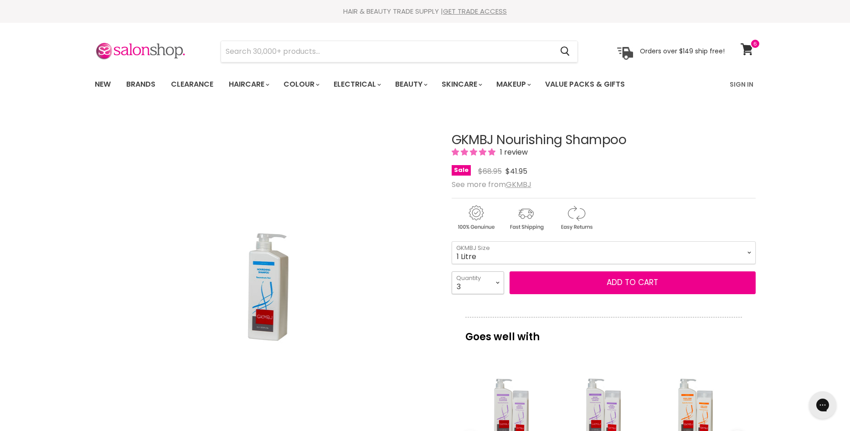
click at [452, 271] on select "1 2 3 4 5 6 7 8 9 10+" at bounding box center [478, 282] width 52 height 23
type input "3"
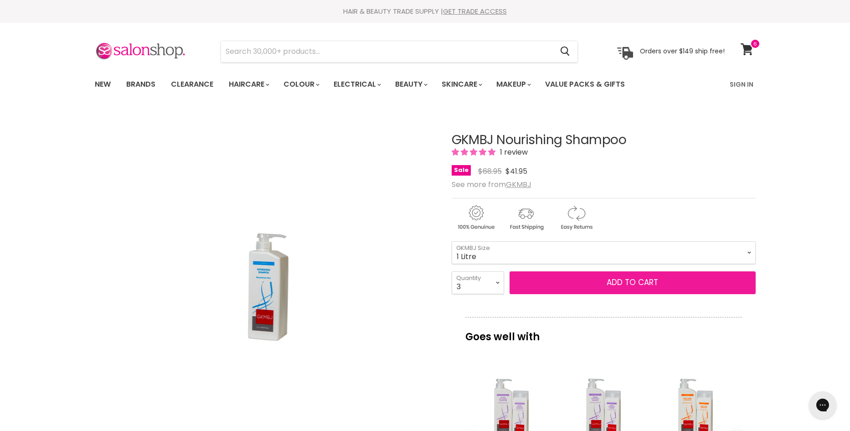
click at [619, 276] on button "Add to cart" at bounding box center [633, 282] width 246 height 23
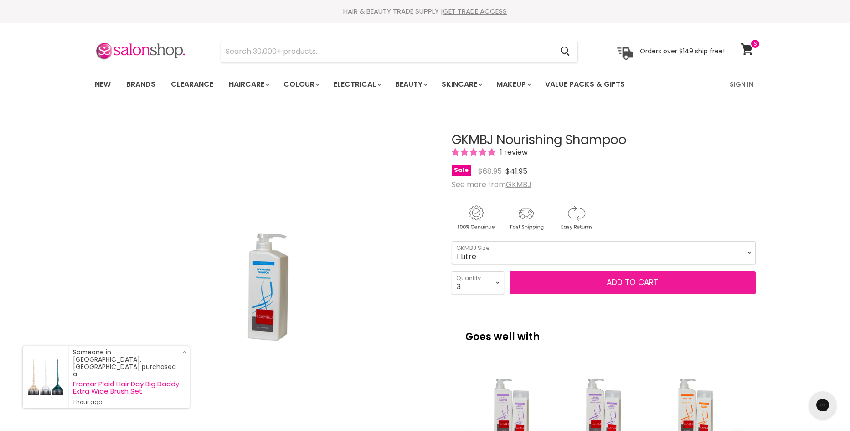
click at [619, 279] on button "Add to cart" at bounding box center [633, 282] width 246 height 23
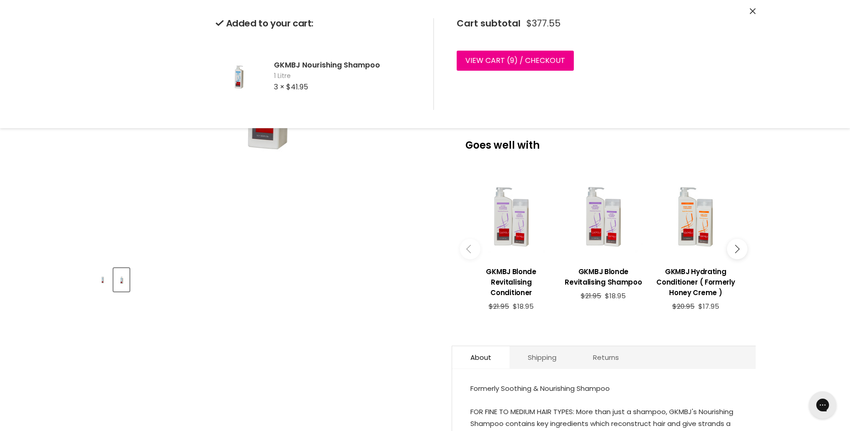
scroll to position [213, 0]
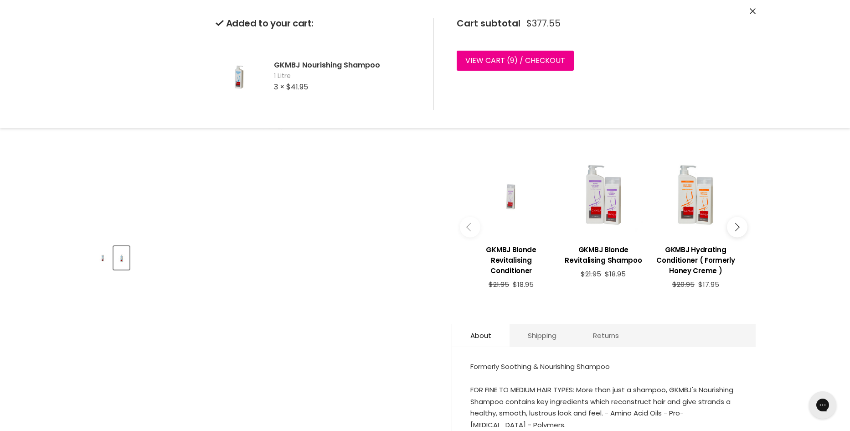
click at [509, 203] on div "Main content" at bounding box center [511, 196] width 83 height 83
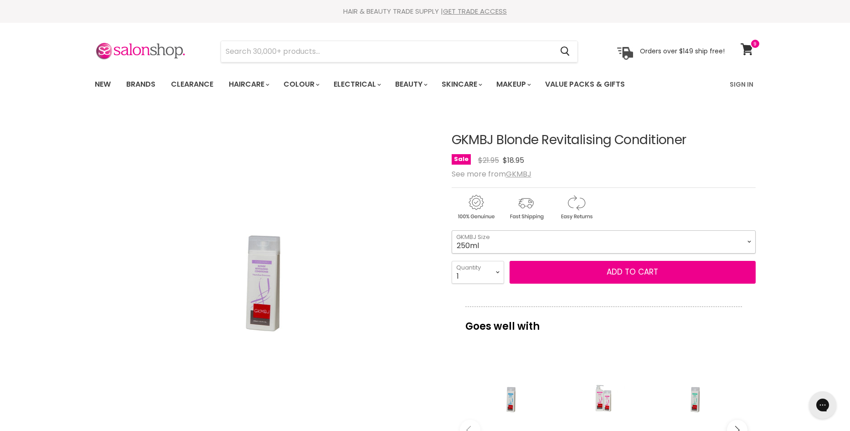
click at [747, 237] on select "250ml 1 Litre" at bounding box center [604, 241] width 304 height 23
click at [452, 230] on select "250ml 1 Litre" at bounding box center [604, 241] width 304 height 23
select select "1 Litre"
click at [497, 273] on select "1 2 3 4 5 6 7 8 9 10+" at bounding box center [478, 272] width 52 height 23
select select "3"
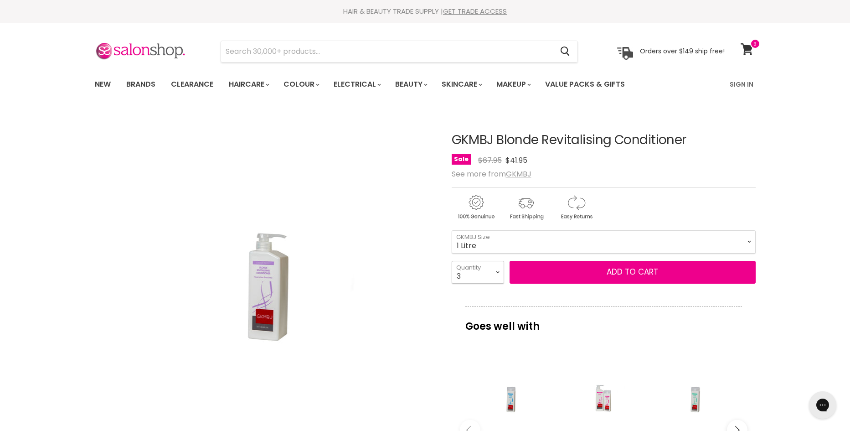
click at [452, 261] on select "1 2 3 4 5 6 7 8 9 10+" at bounding box center [478, 272] width 52 height 23
type input "3"
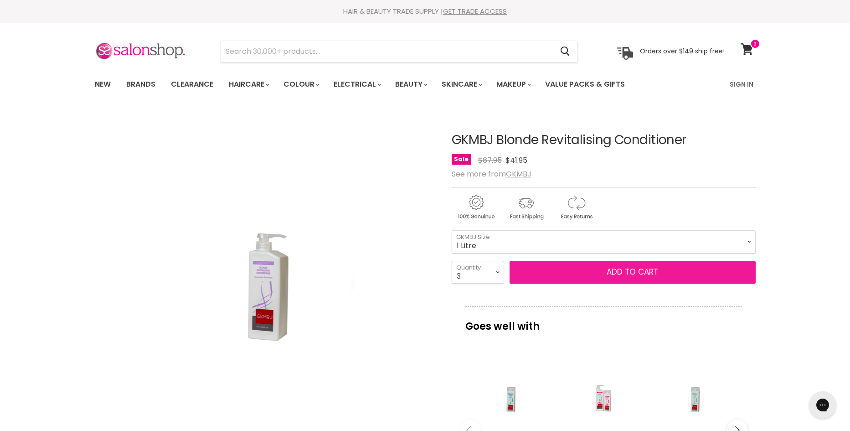
click at [636, 268] on button "Add to cart" at bounding box center [633, 272] width 246 height 23
click at [634, 268] on button "Add to cart" at bounding box center [633, 272] width 246 height 23
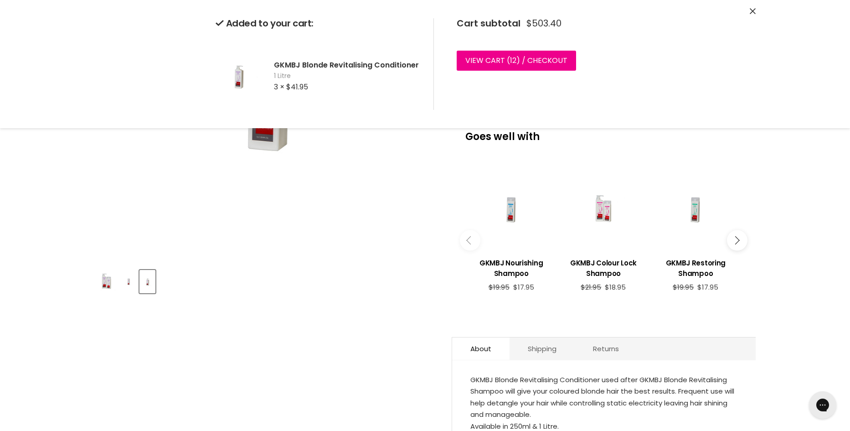
scroll to position [199, 0]
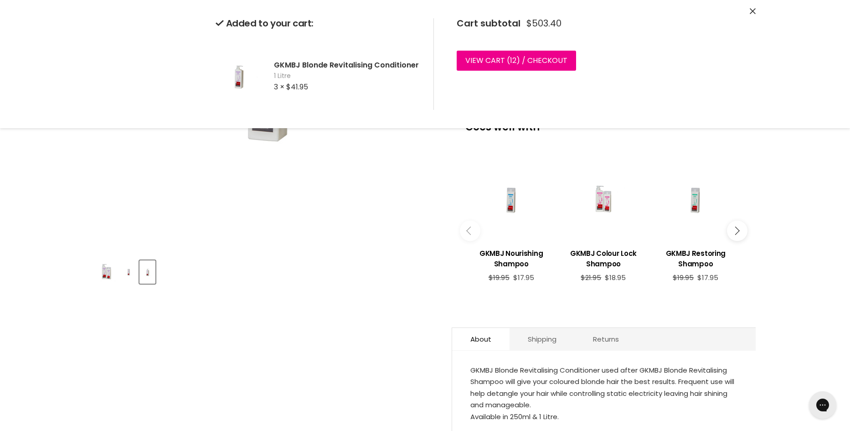
click at [741, 230] on button "Main content" at bounding box center [737, 230] width 21 height 21
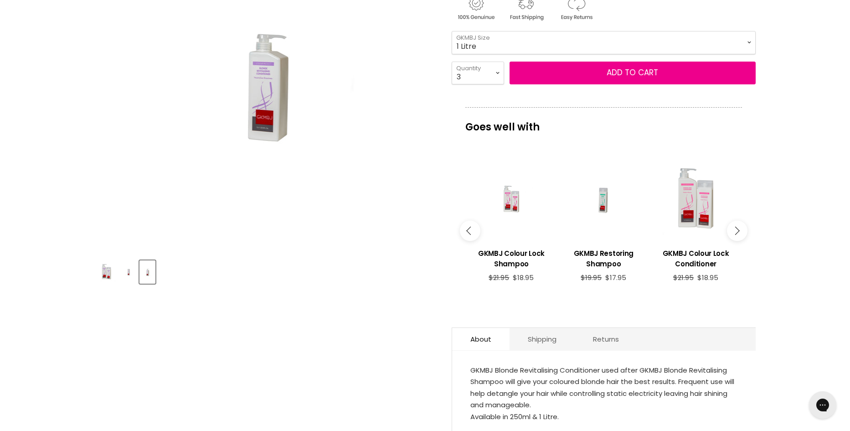
click at [739, 230] on icon "Main content" at bounding box center [735, 230] width 8 height 8
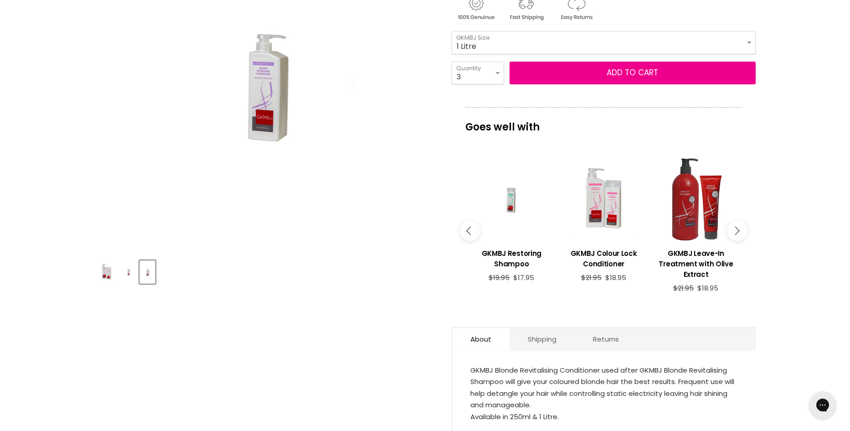
click at [740, 227] on button "Main content" at bounding box center [737, 230] width 21 height 21
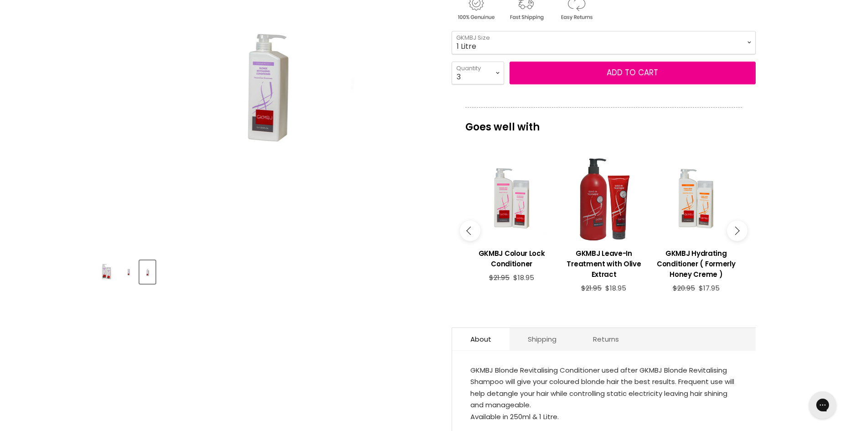
click at [739, 228] on button "Main content" at bounding box center [737, 230] width 21 height 21
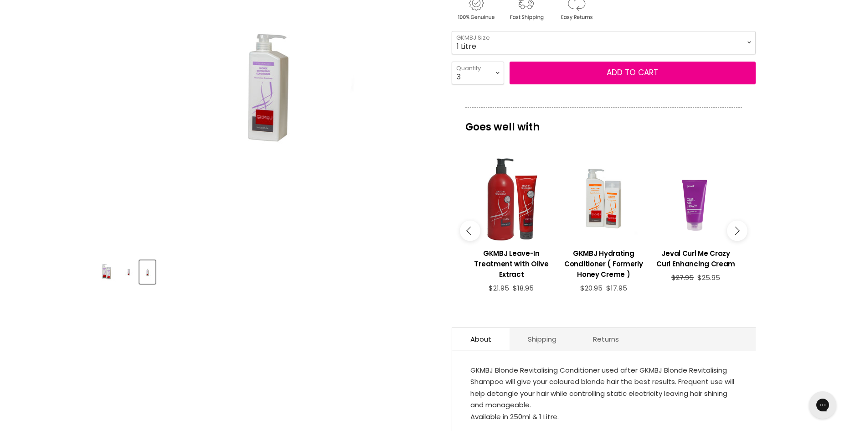
click at [739, 228] on button "Main content" at bounding box center [737, 230] width 21 height 21
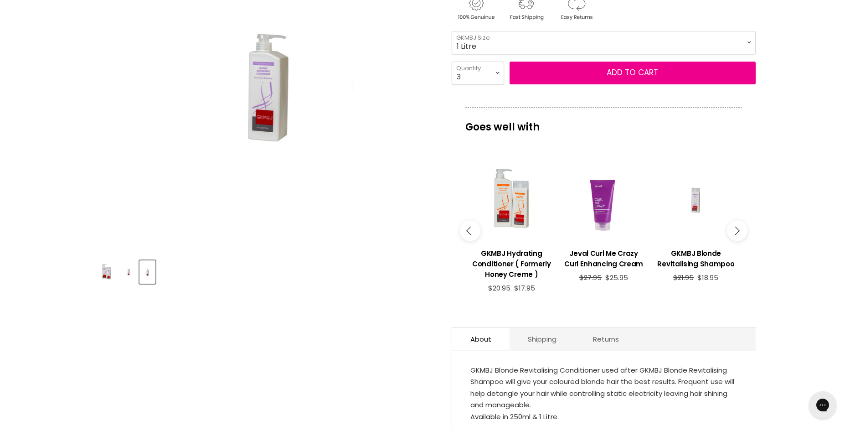
click at [698, 215] on div "Main content" at bounding box center [696, 199] width 83 height 83
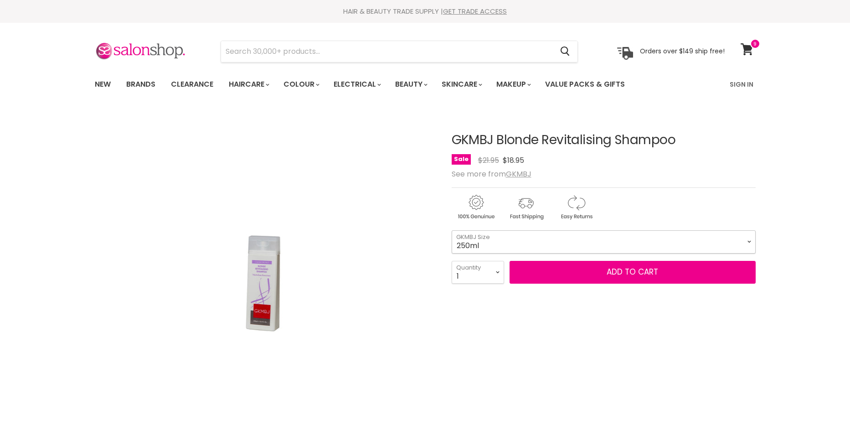
click at [748, 241] on select "250ml 1 Litre" at bounding box center [604, 241] width 304 height 23
click at [452, 230] on select "250ml 1 Litre" at bounding box center [604, 241] width 304 height 23
select select "1 Litre"
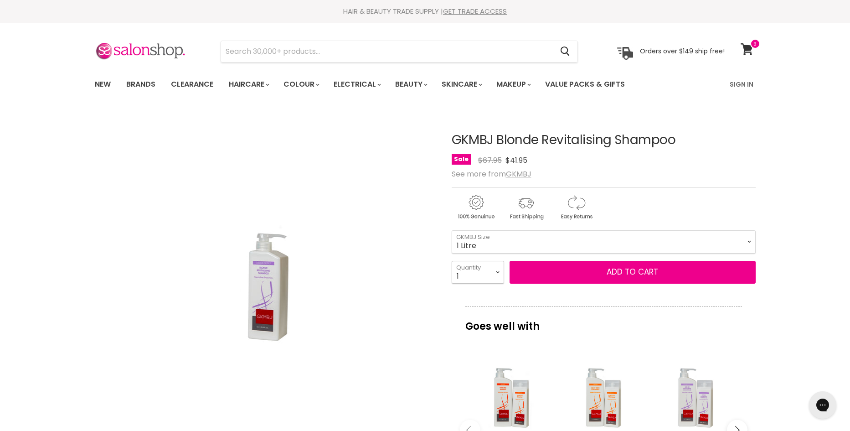
click at [496, 273] on select "1 2 3 4 5 6 7 8 9 10+" at bounding box center [478, 272] width 52 height 23
select select "3"
click at [452, 261] on select "1 2 3 4 5 6 7 8 9 10+" at bounding box center [478, 272] width 52 height 23
type input "3"
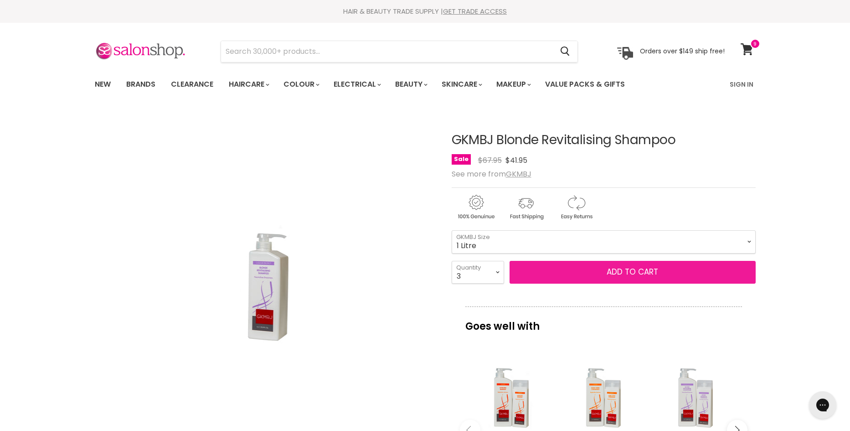
click at [614, 269] on button "Add to cart" at bounding box center [633, 272] width 246 height 23
click at [624, 269] on button "Add to cart" at bounding box center [633, 272] width 246 height 23
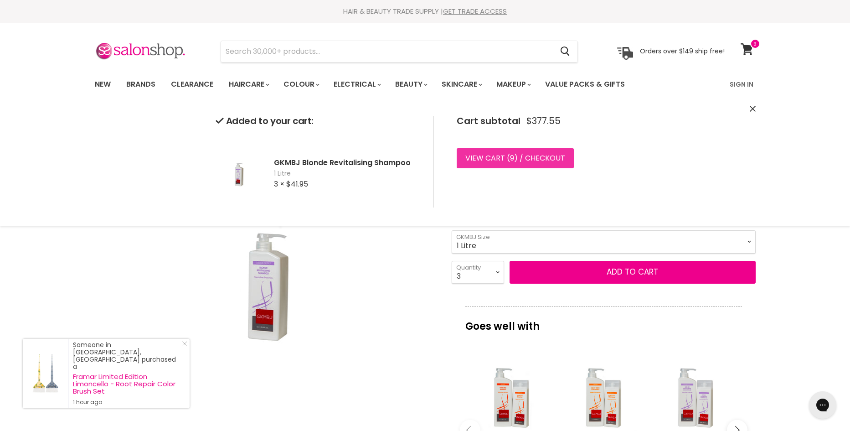
click at [481, 154] on link "View cart ( 9 ) / Checkout" at bounding box center [515, 158] width 117 height 20
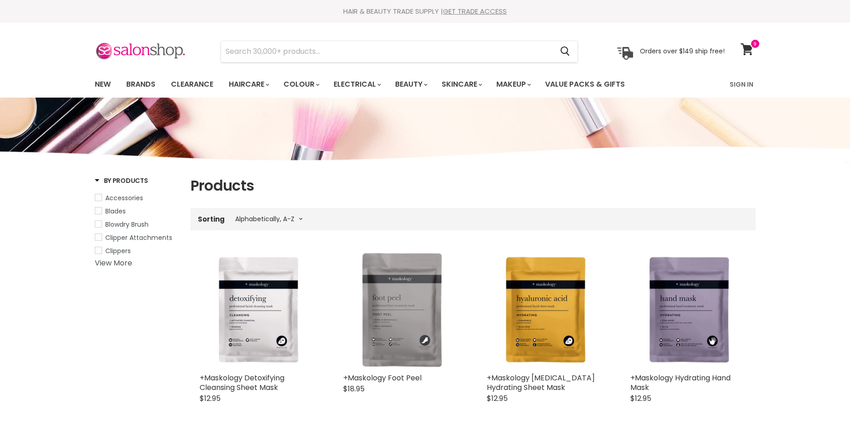
select select "title-ascending"
click at [145, 82] on link "Brands" at bounding box center [140, 84] width 43 height 19
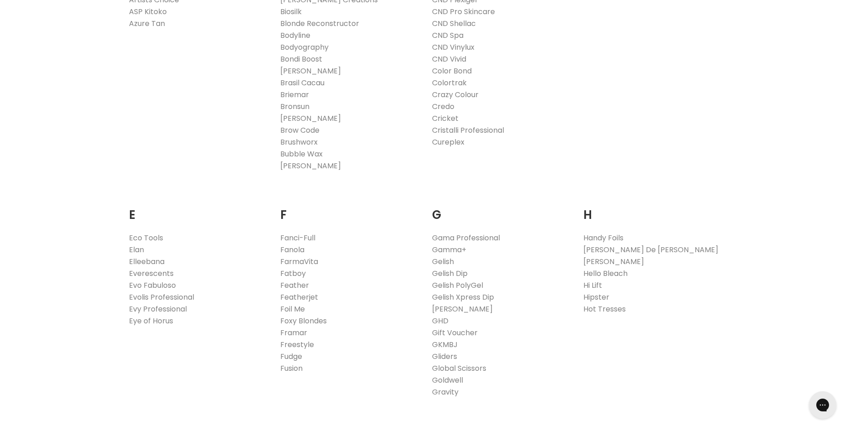
scroll to position [451, 0]
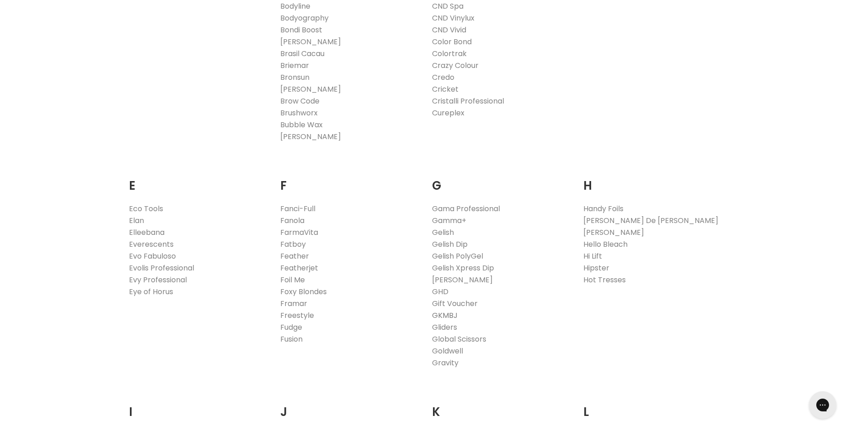
click at [440, 316] on link "GKMBJ" at bounding box center [445, 315] width 26 height 10
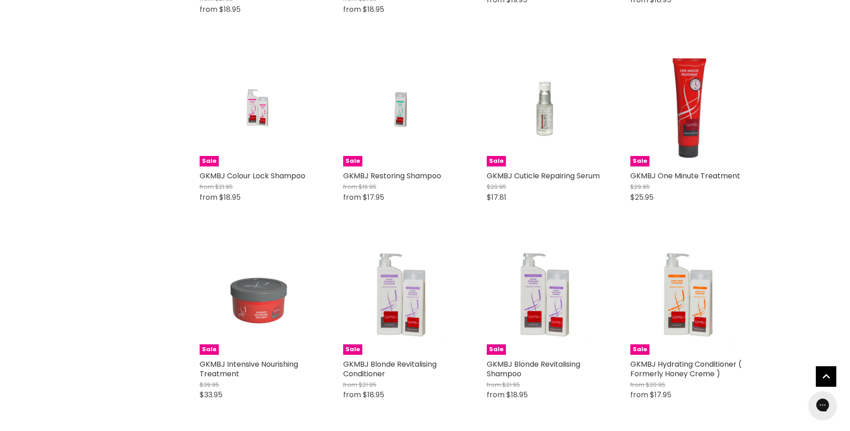
scroll to position [542, 0]
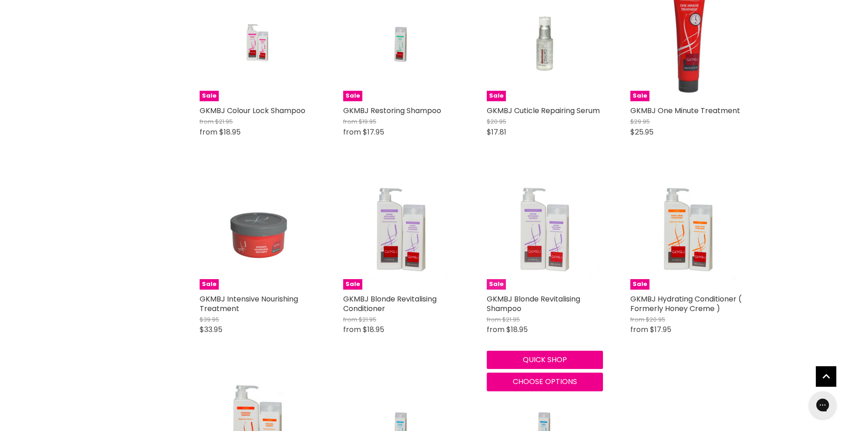
click at [548, 234] on img "Main content" at bounding box center [545, 231] width 116 height 116
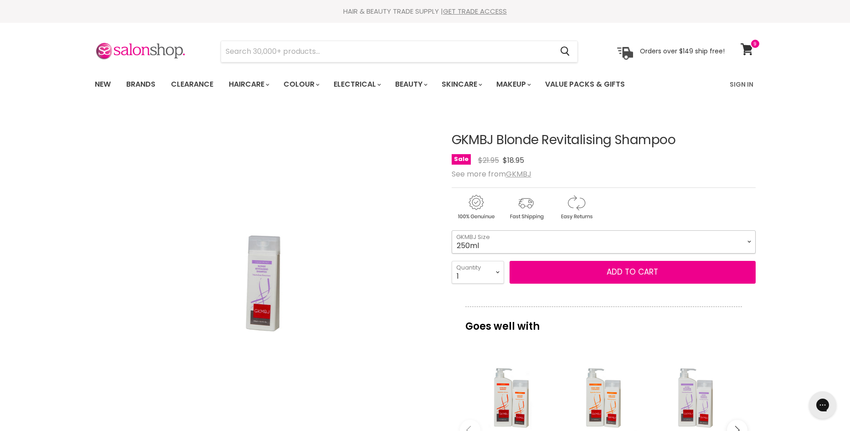
click at [747, 242] on select "250ml 1 Litre" at bounding box center [604, 241] width 304 height 23
click at [452, 230] on select "250ml 1 Litre" at bounding box center [604, 241] width 304 height 23
select select "1 Litre"
click at [498, 273] on select "1 2 3 4 5 6 7 8 9 10+" at bounding box center [478, 272] width 52 height 23
select select "3"
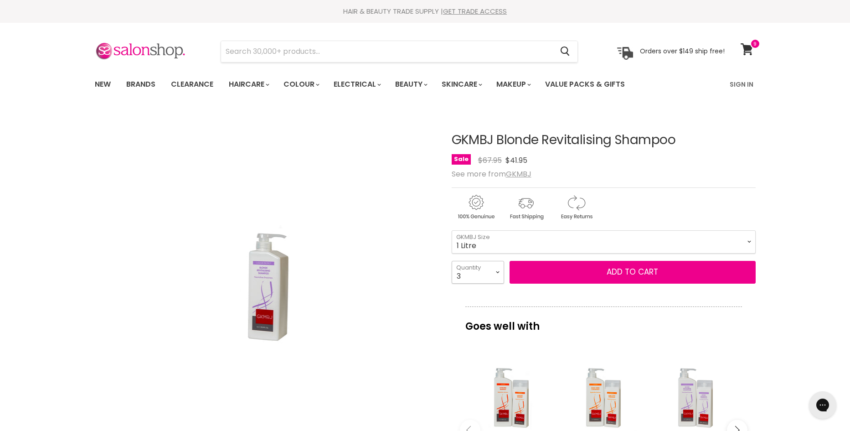
click at [452, 261] on select "1 2 3 4 5 6 7 8 9 10+" at bounding box center [478, 272] width 52 height 23
type input "3"
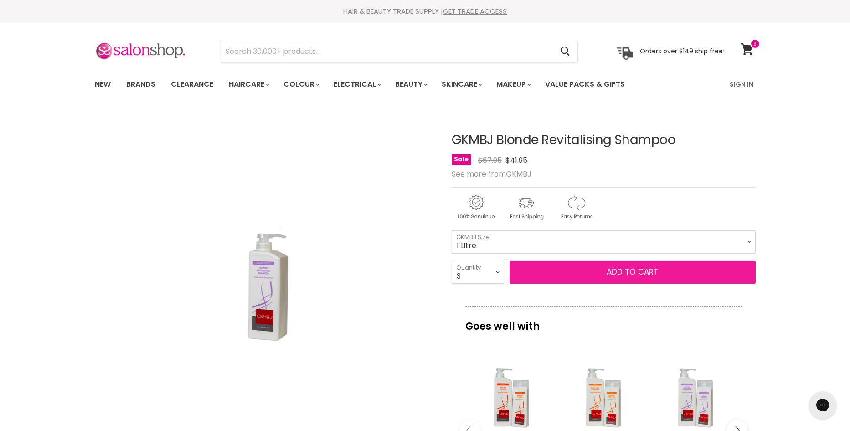
click at [634, 265] on button "Add to cart" at bounding box center [633, 272] width 246 height 23
click at [626, 270] on button "Add to cart" at bounding box center [633, 272] width 246 height 23
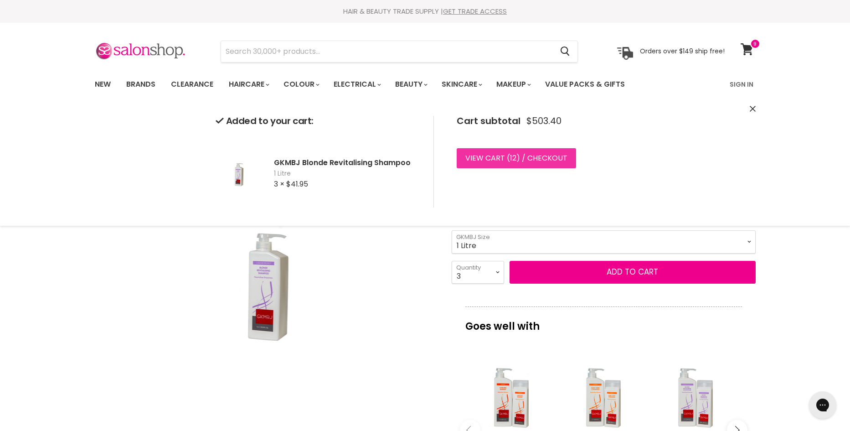
click at [488, 154] on link "View cart ( 12 ) / Checkout" at bounding box center [516, 158] width 119 height 20
